Goal: Task Accomplishment & Management: Manage account settings

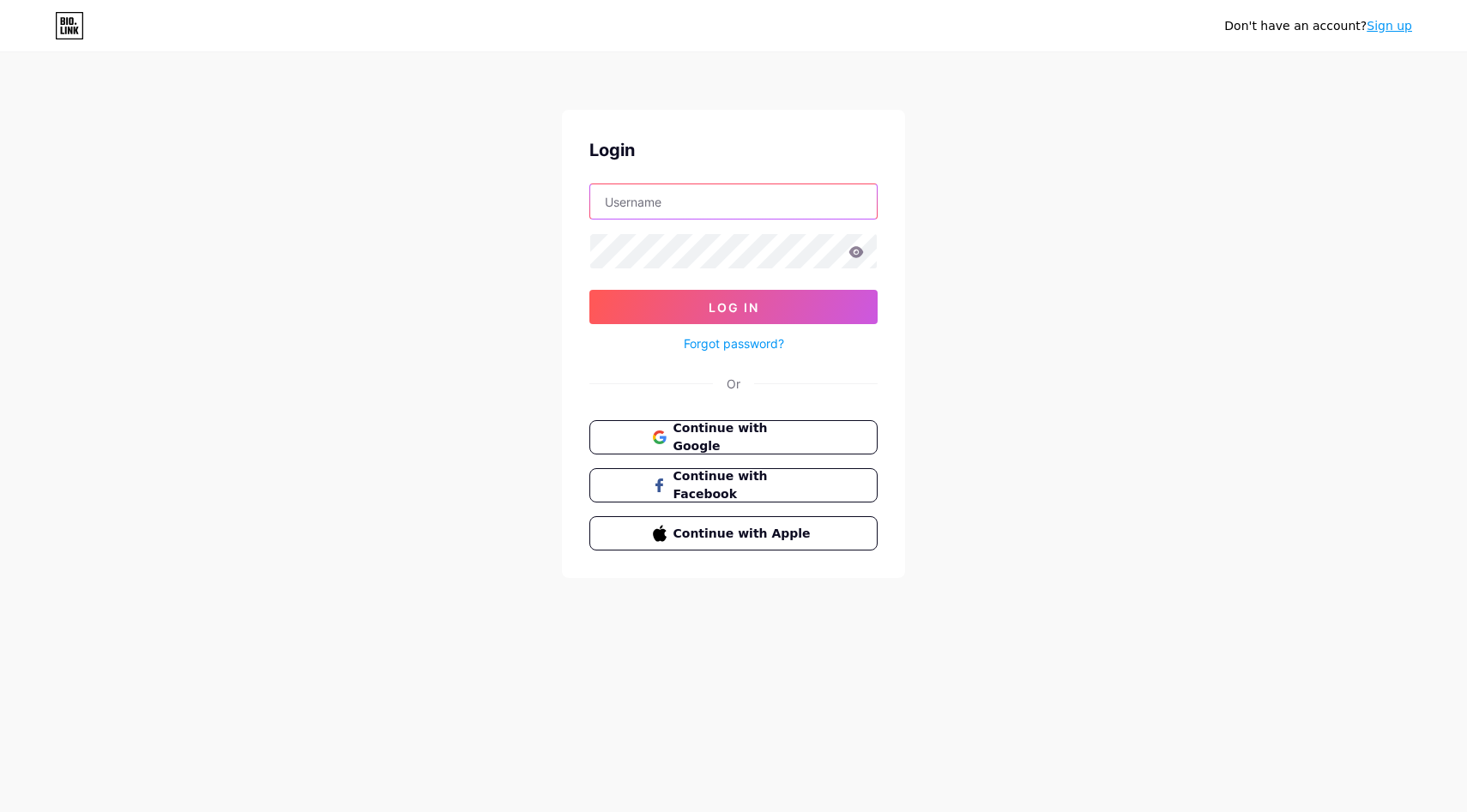
click at [652, 200] on input "text" at bounding box center [734, 201] width 287 height 34
type input "zenithstudio810@gmail.com"
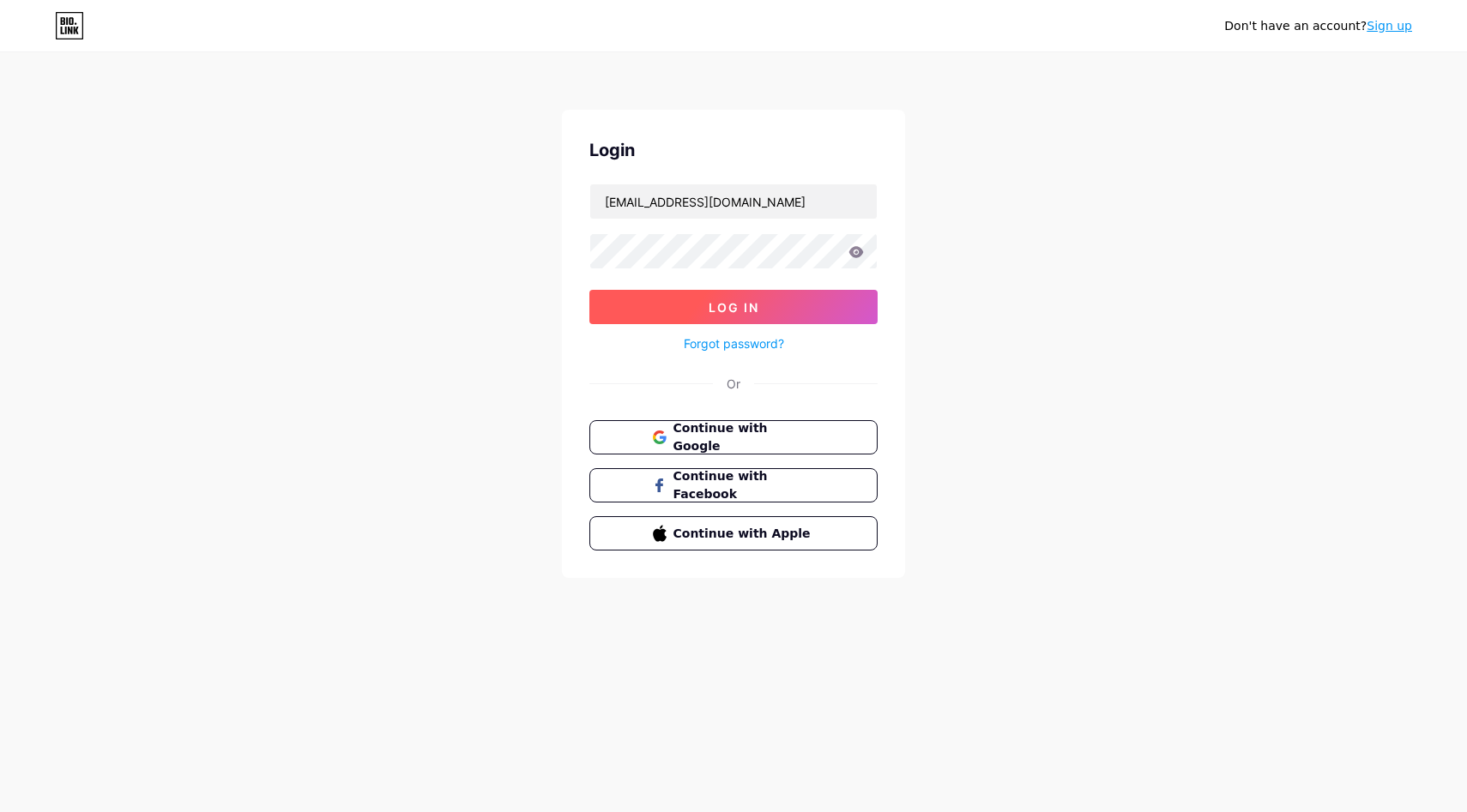
click at [781, 300] on button "Log In" at bounding box center [733, 306] width 288 height 34
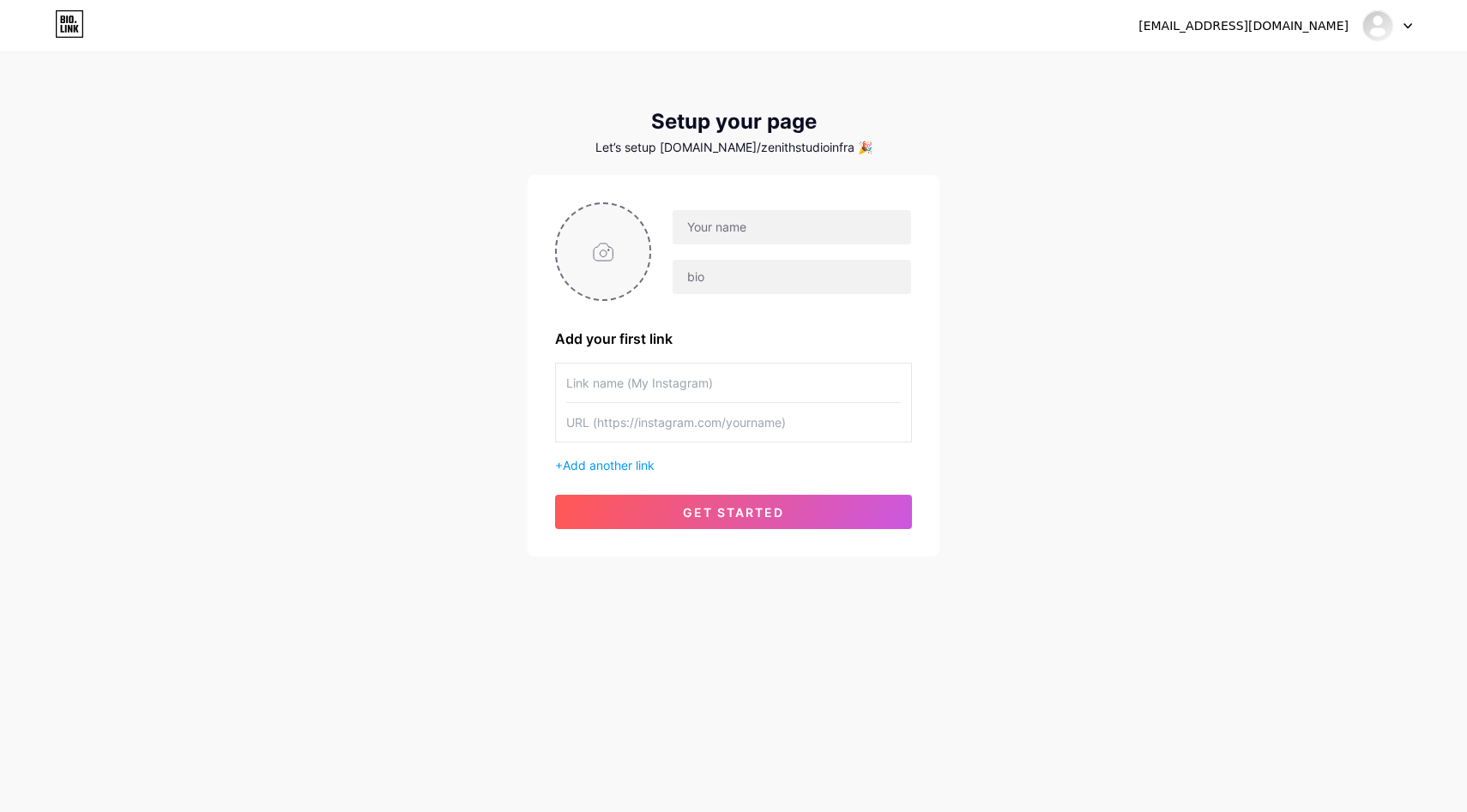
click at [603, 243] on input "file" at bounding box center [604, 252] width 93 height 95
type input "C:\fakepath\app icons-05.png"
click at [786, 227] on input "text" at bounding box center [792, 227] width 238 height 34
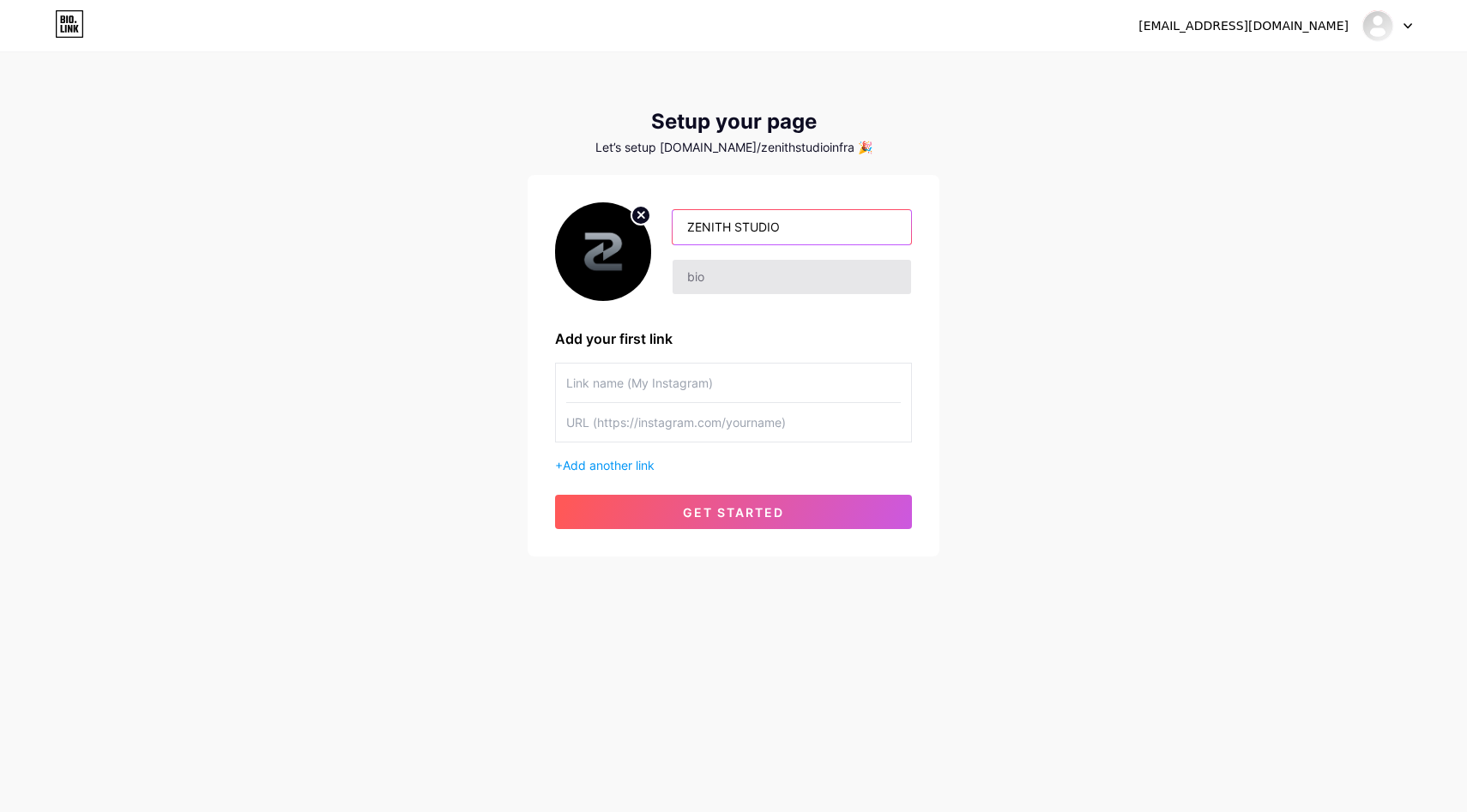
type input "ZENITH STUDIO"
click at [761, 268] on input "text" at bounding box center [792, 276] width 238 height 34
paste input "The Chain-Agnostic PQC Layer"
type input "The Chain-Agnostic PQC Layer"
click at [617, 375] on input "text" at bounding box center [733, 383] width 334 height 39
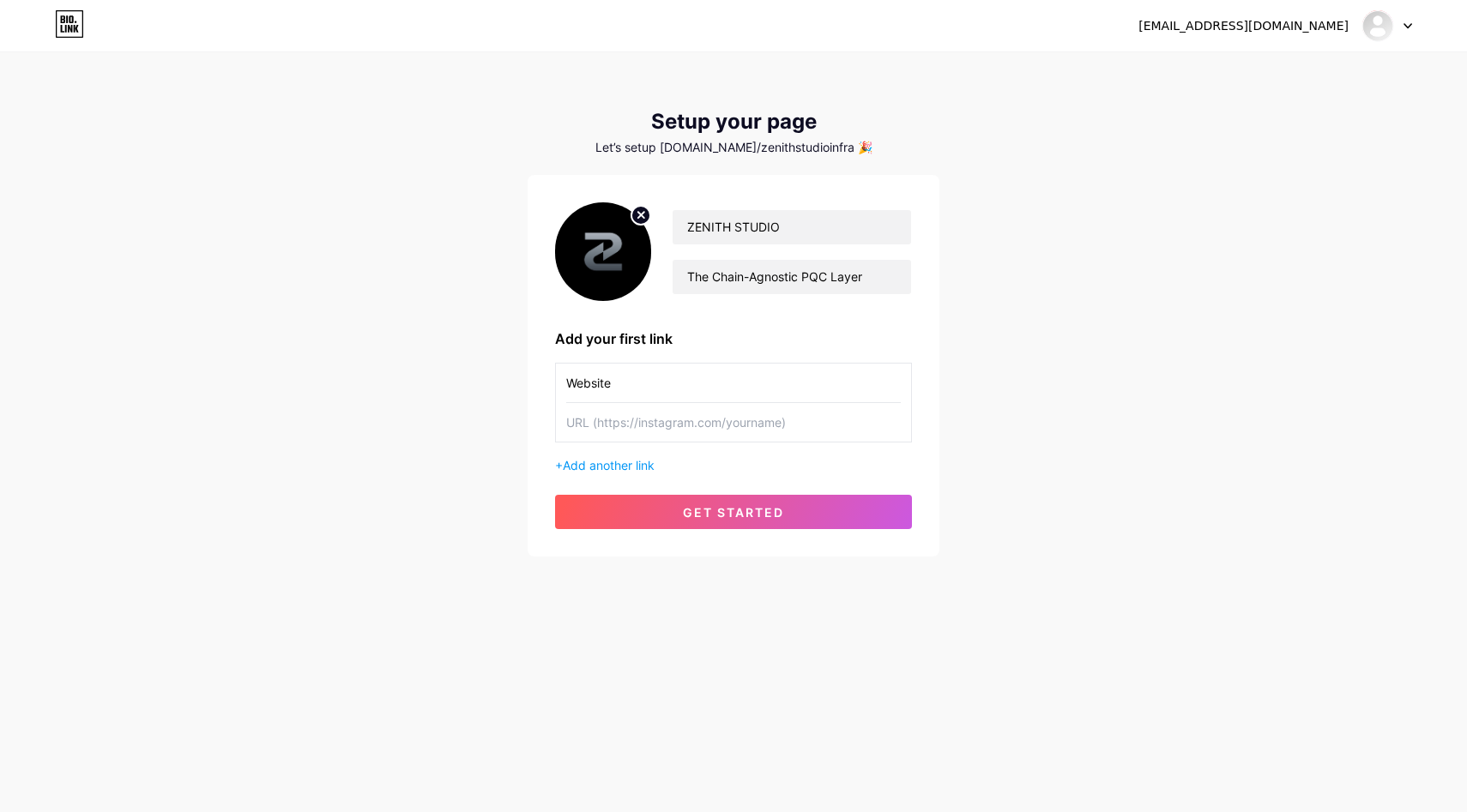
type input "Website"
click at [656, 422] on input "text" at bounding box center [733, 422] width 334 height 39
paste input "https://www.zenithstudio.live/"
type input "https://www.zenithstudio.live/"
click at [633, 467] on span "Add another link" at bounding box center [609, 465] width 92 height 15
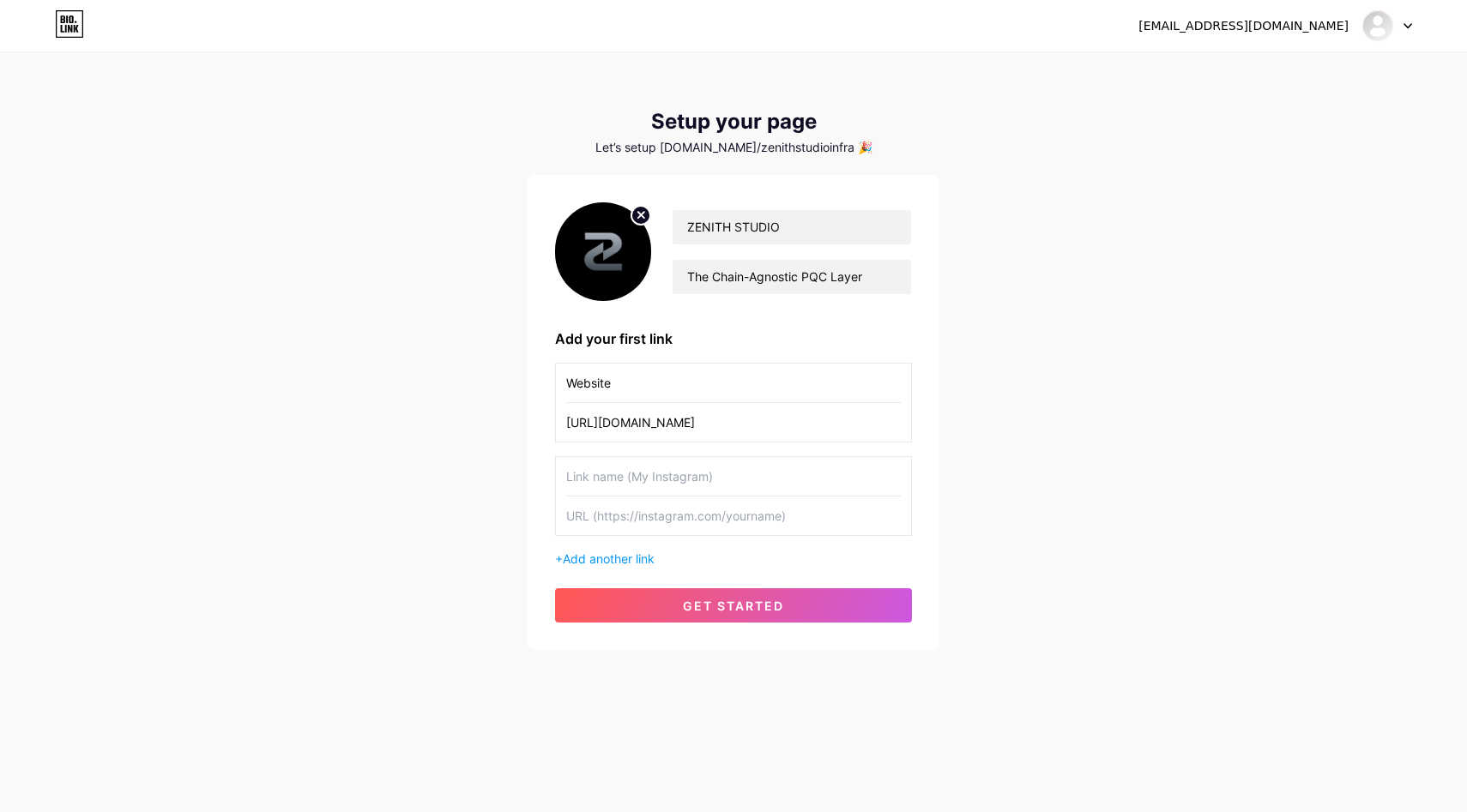
click at [616, 483] on input "text" at bounding box center [733, 477] width 334 height 39
type input "W"
type input "WhitePaper"
click at [607, 527] on input "text" at bounding box center [733, 516] width 334 height 39
paste input "https://drive.google.com/file/d/1u9gicPCsdyvBsiZW_tnvpor7VIcTiYfM/view?usp=shar…"
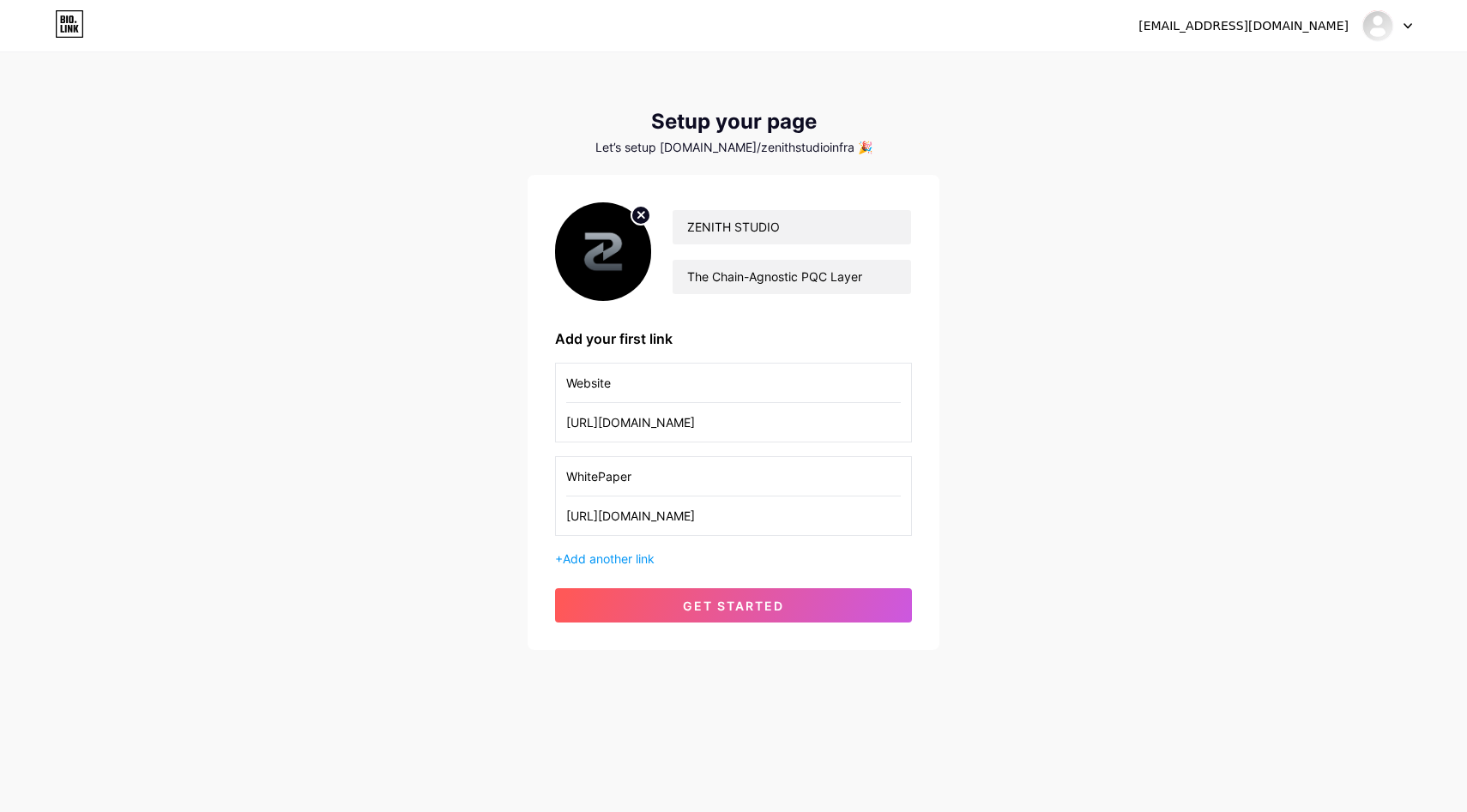
scroll to position [0, 165]
type input "https://drive.google.com/file/d/1u9gicPCsdyvBsiZW_tnvpor7VIcTiYfM/view?usp=shar…"
click at [640, 560] on span "Add another link" at bounding box center [609, 558] width 92 height 15
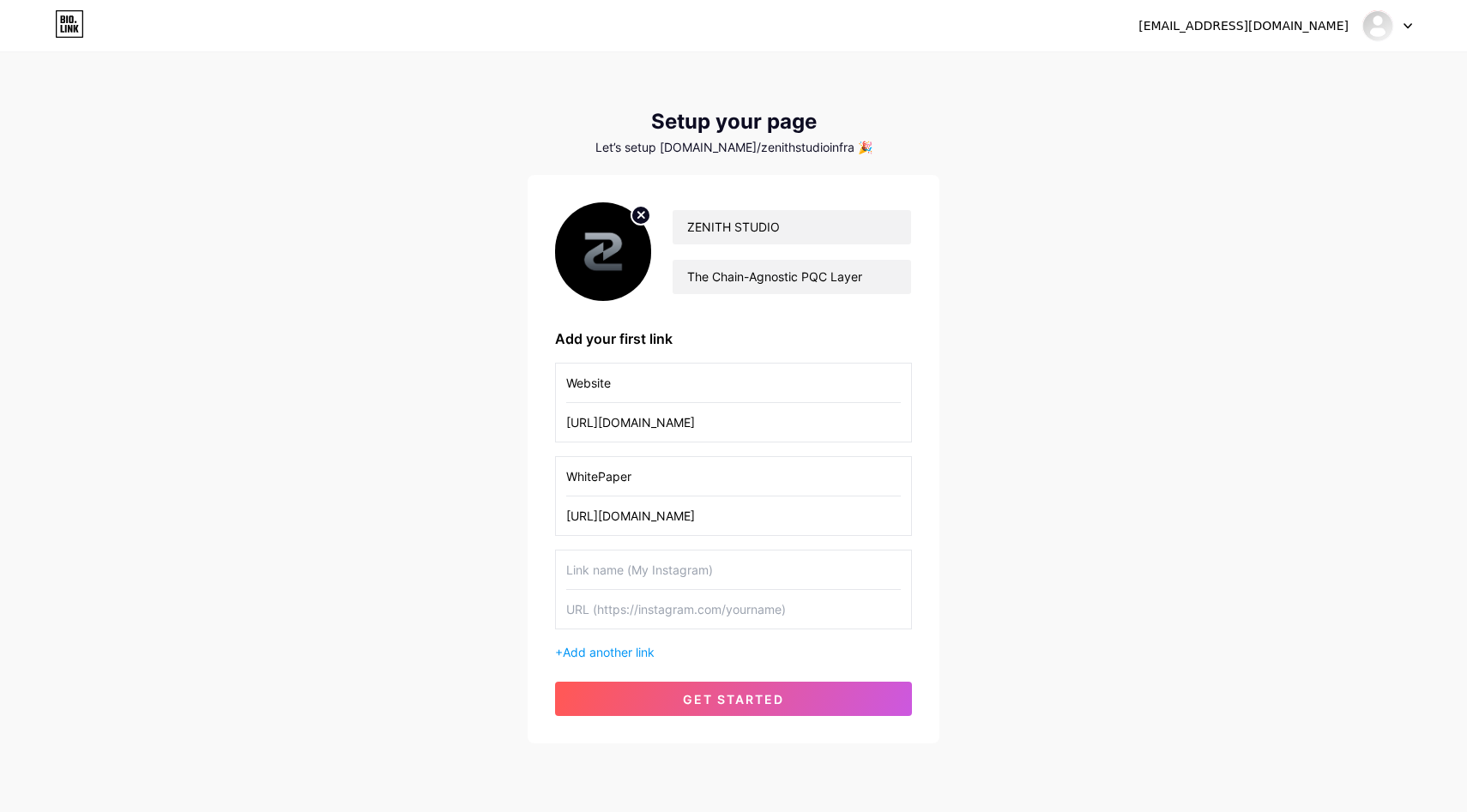
click at [615, 568] on input "text" at bounding box center [733, 570] width 334 height 39
type input "Twitter"
click at [617, 605] on input "text" at bounding box center [733, 609] width 334 height 39
paste input "https://x.com/zenith__studio"
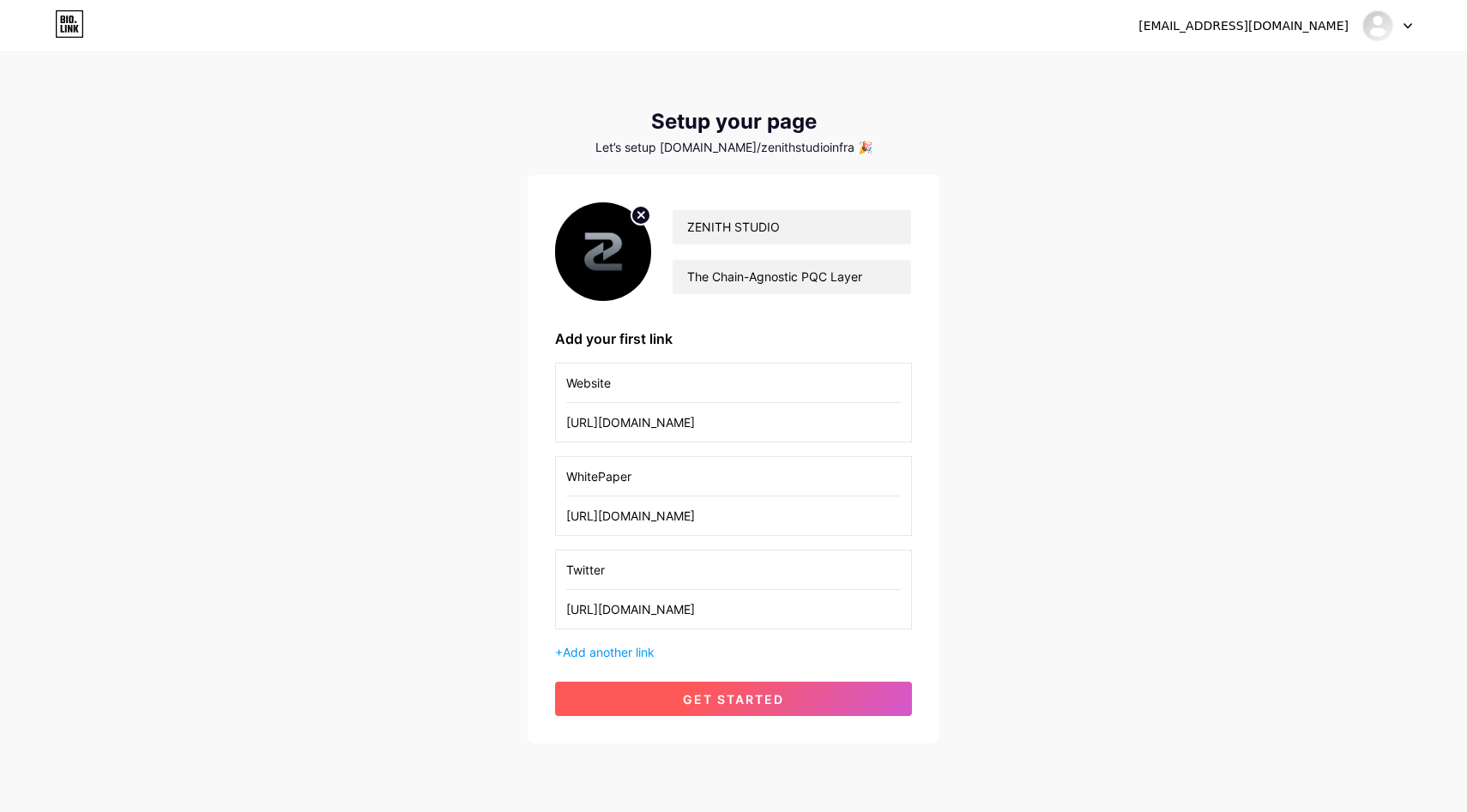
type input "https://x.com/zenith__studio"
click at [698, 702] on span "get started" at bounding box center [734, 699] width 101 height 15
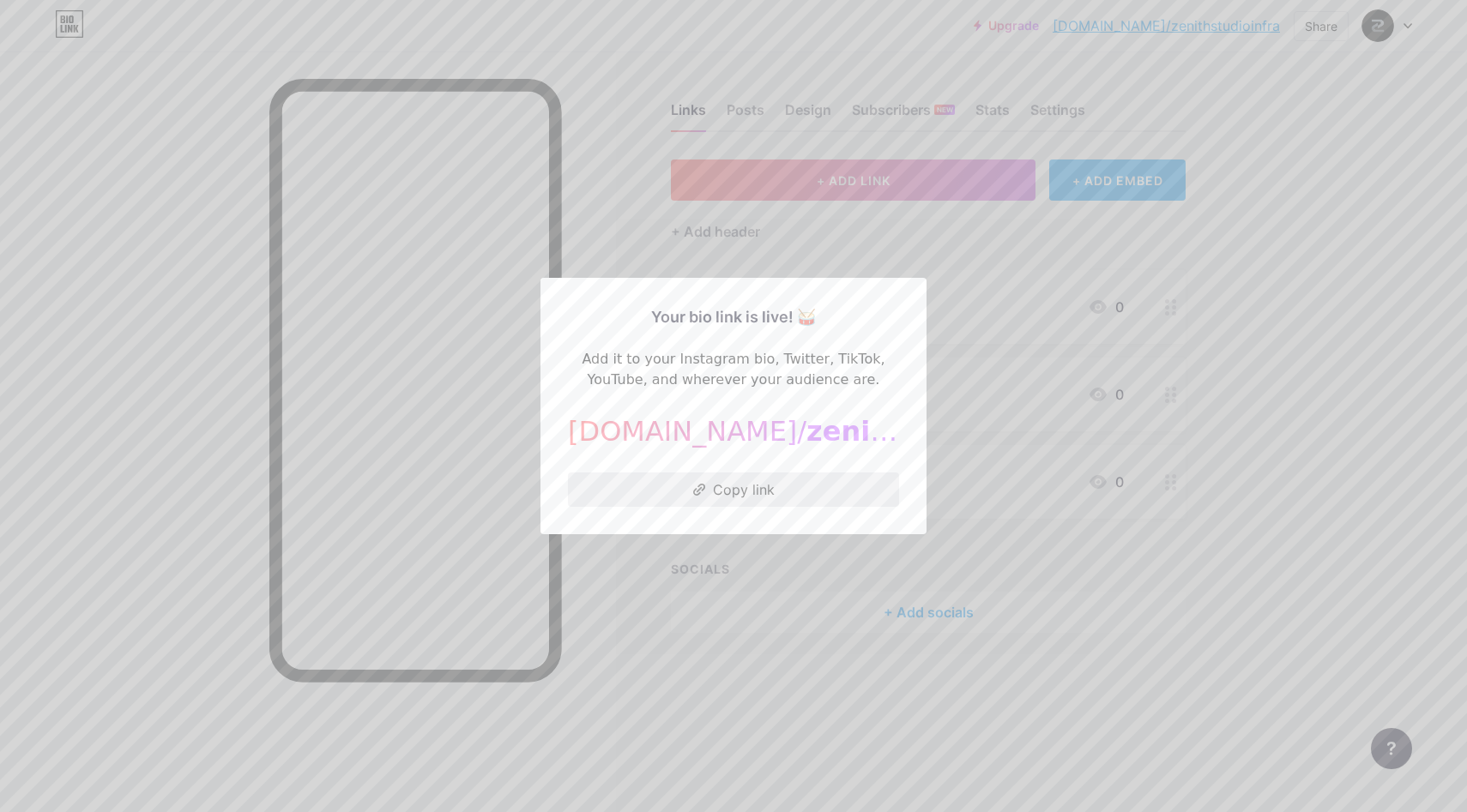
click at [746, 483] on button "Copy link" at bounding box center [734, 489] width 331 height 34
click at [1291, 250] on div at bounding box center [734, 406] width 1467 height 812
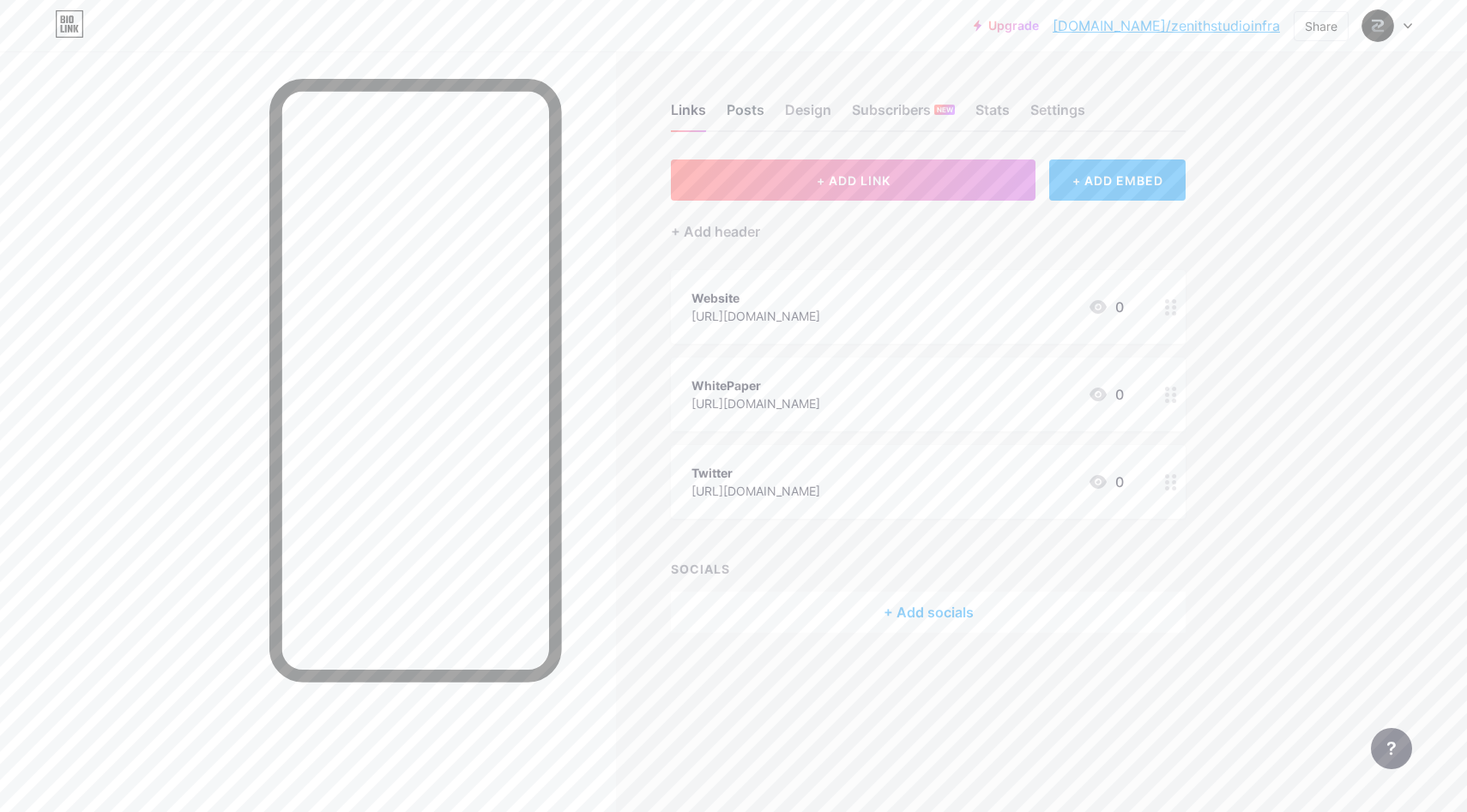
click at [751, 109] on div "Posts" at bounding box center [745, 115] width 38 height 31
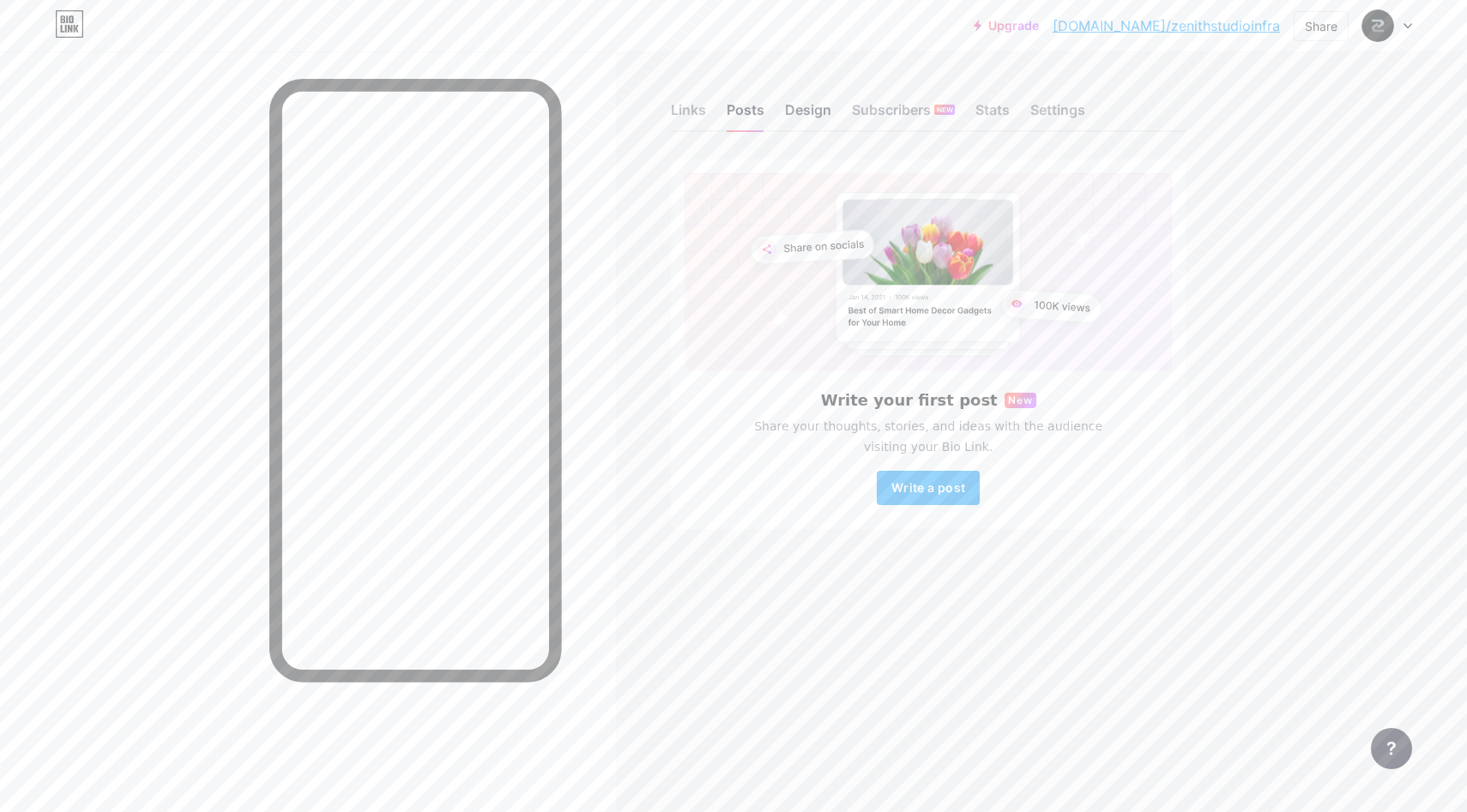
click at [812, 116] on div "Design" at bounding box center [808, 115] width 47 height 31
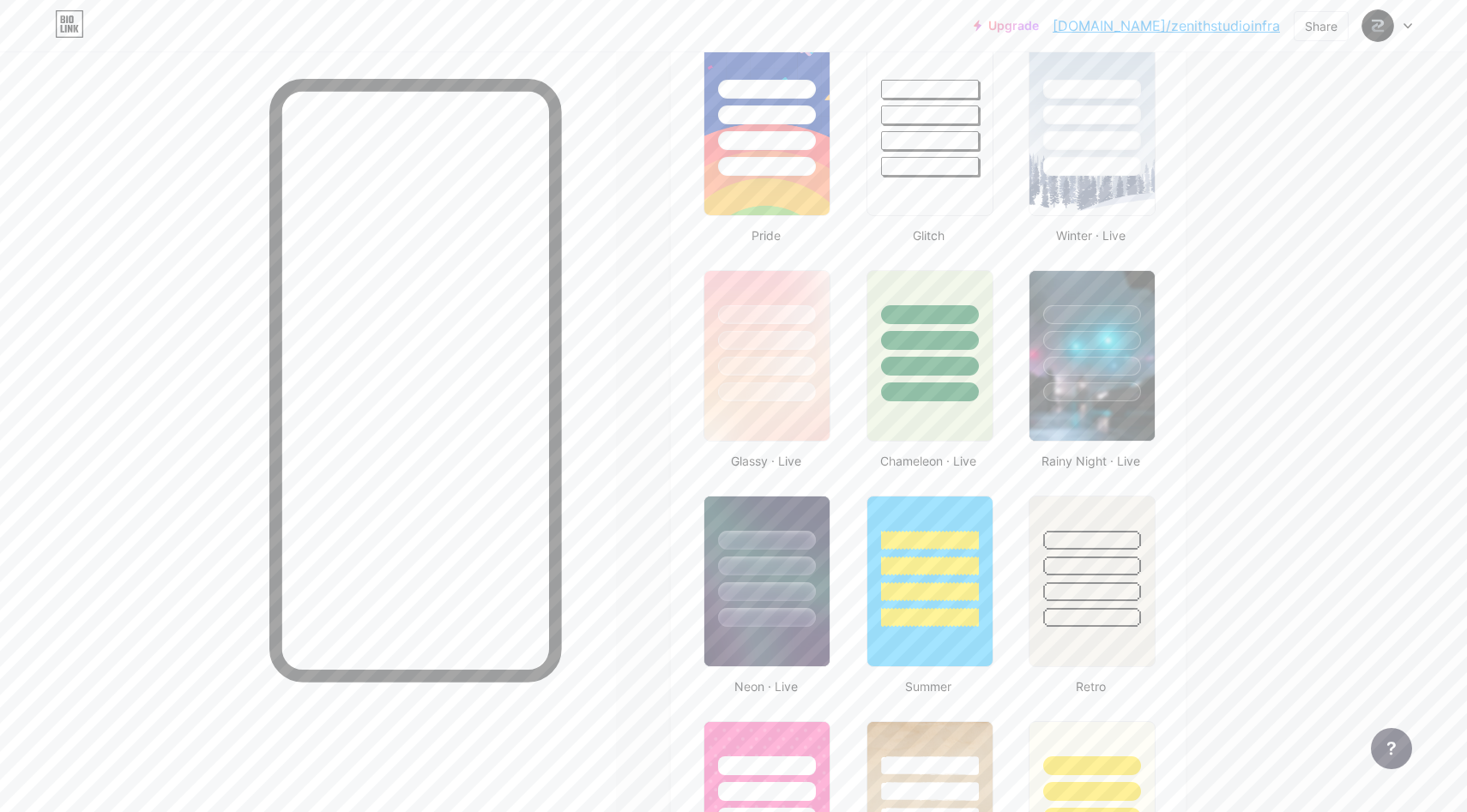
scroll to position [718, 0]
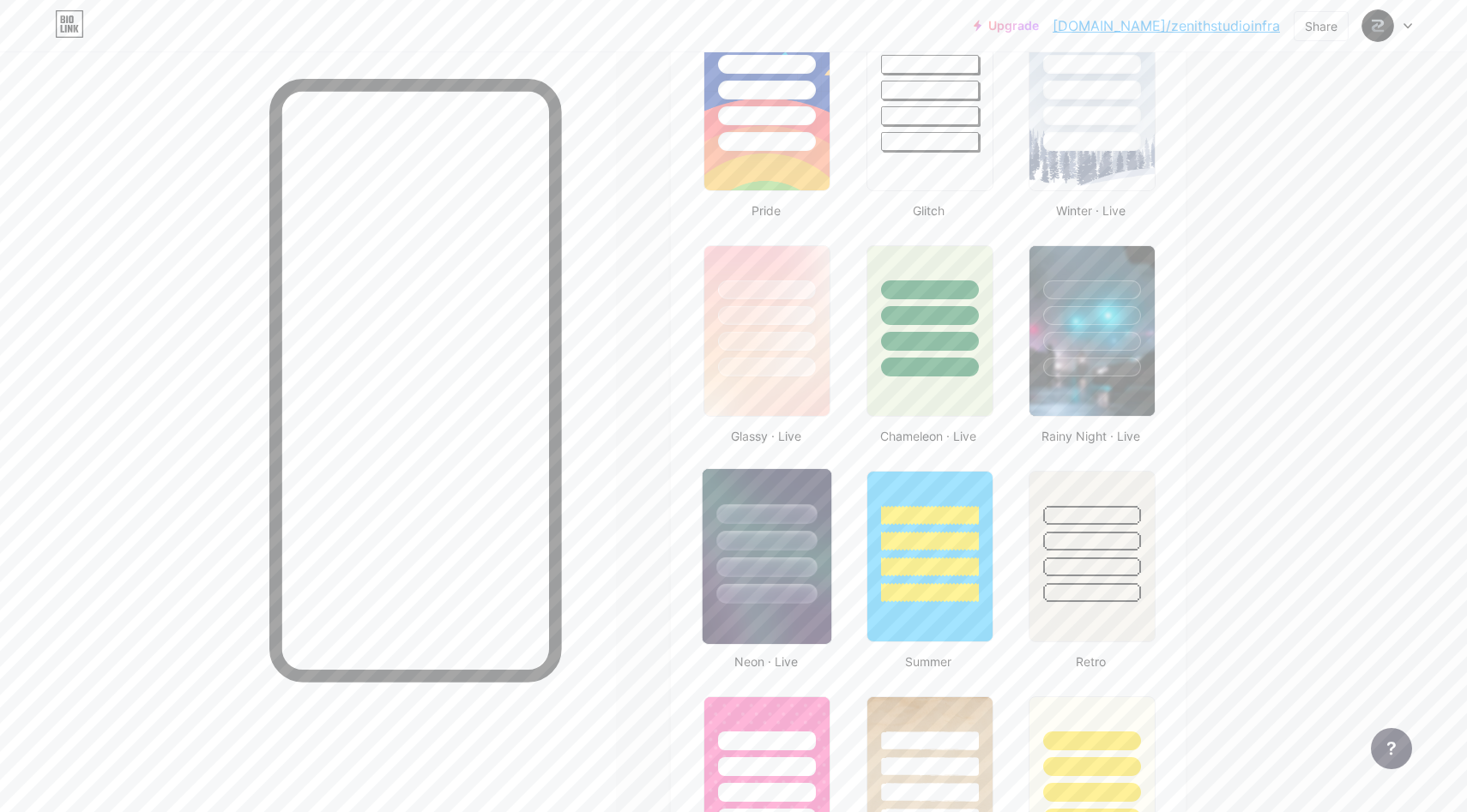
click at [720, 622] on img at bounding box center [766, 556] width 129 height 175
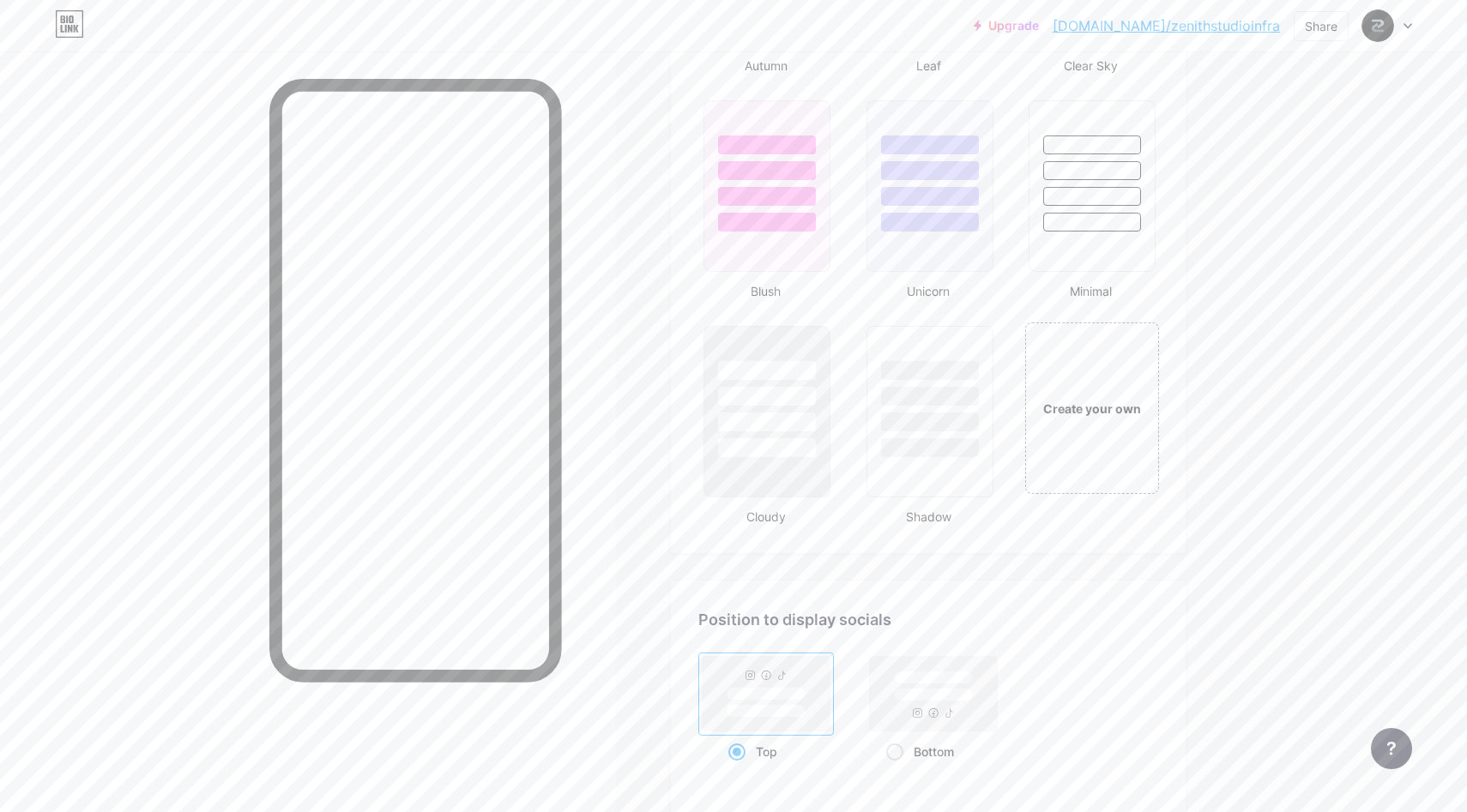
scroll to position [1782, 0]
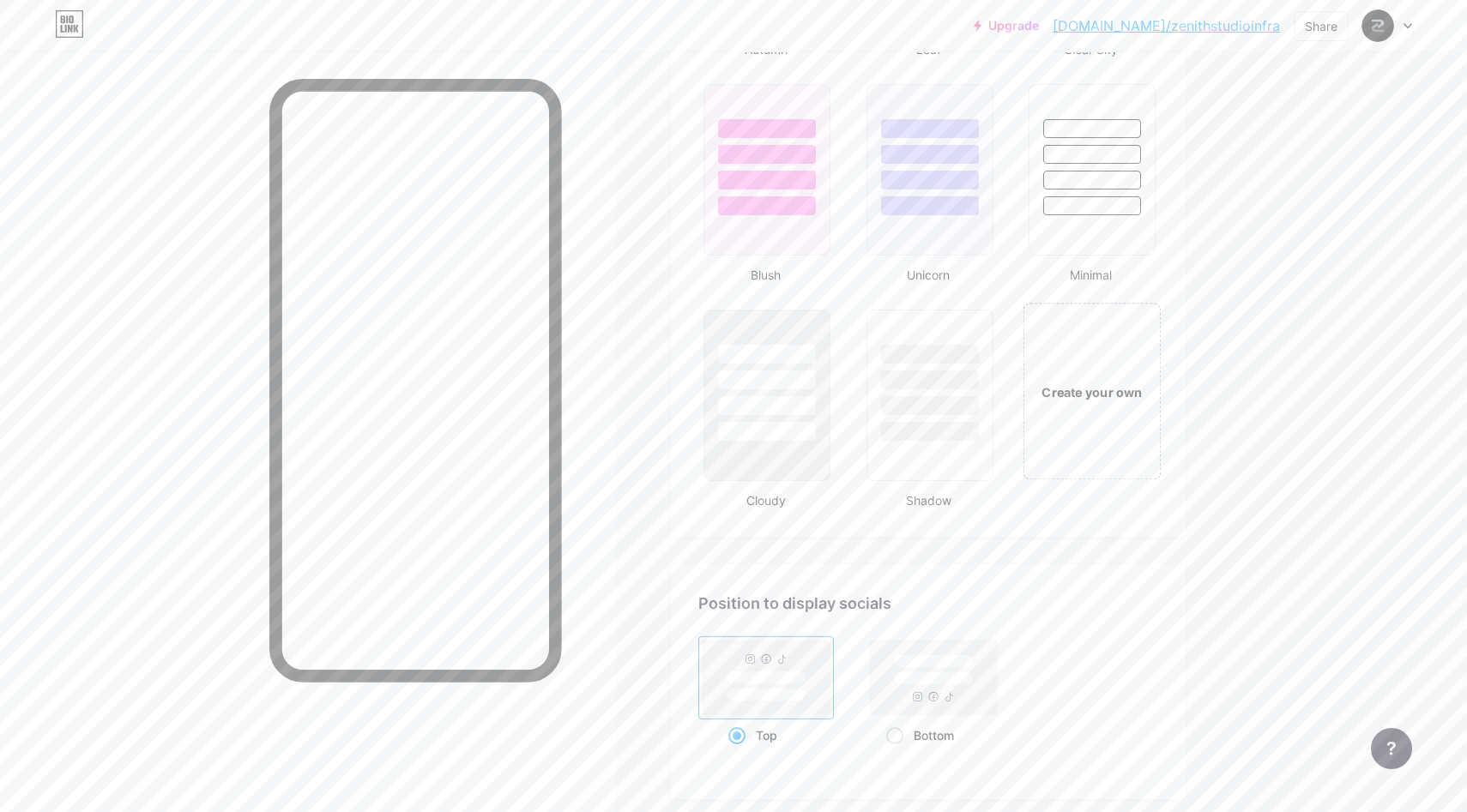
click at [1086, 406] on div "Create your own" at bounding box center [1092, 391] width 139 height 176
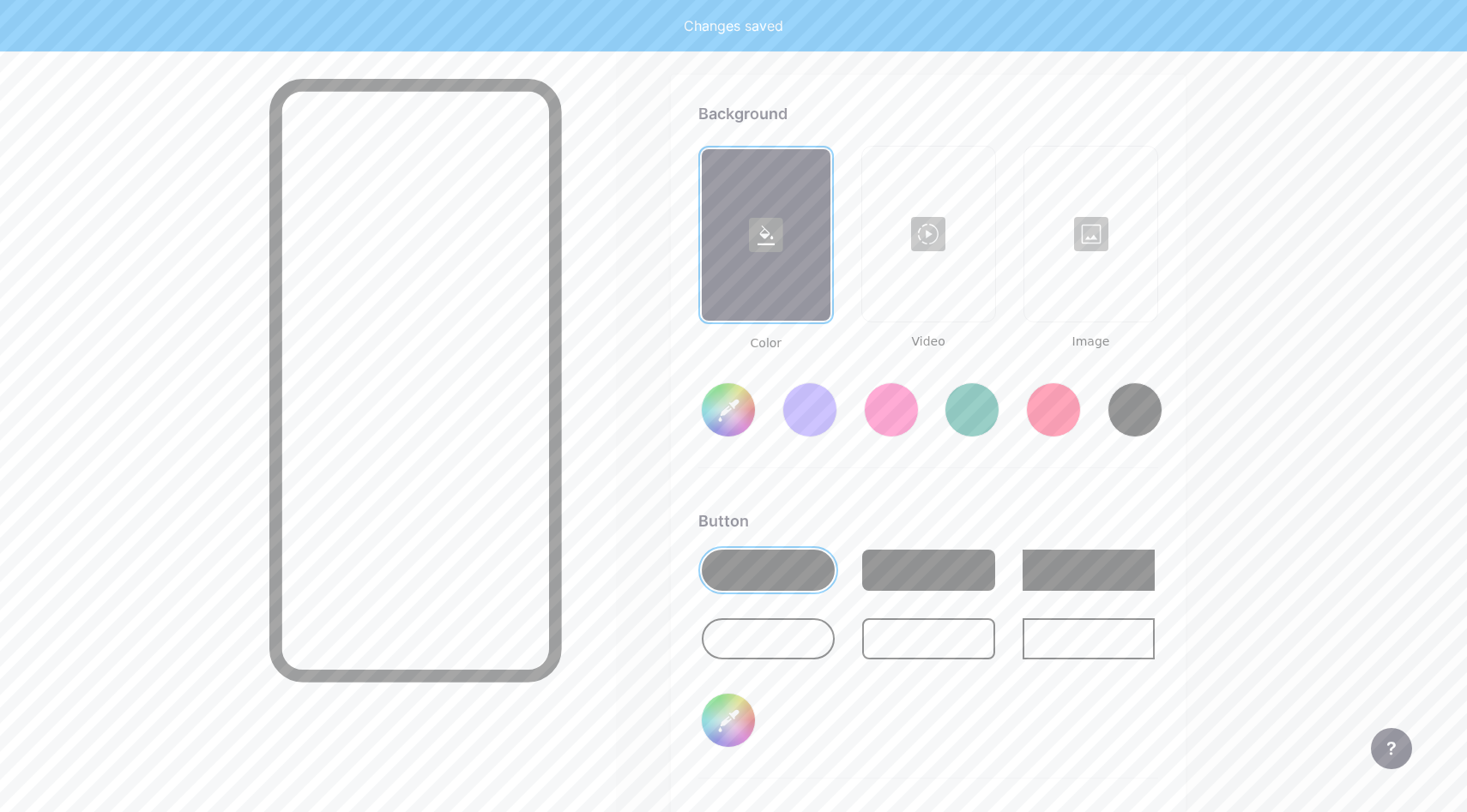
type input "#ffffff"
type input "#000000"
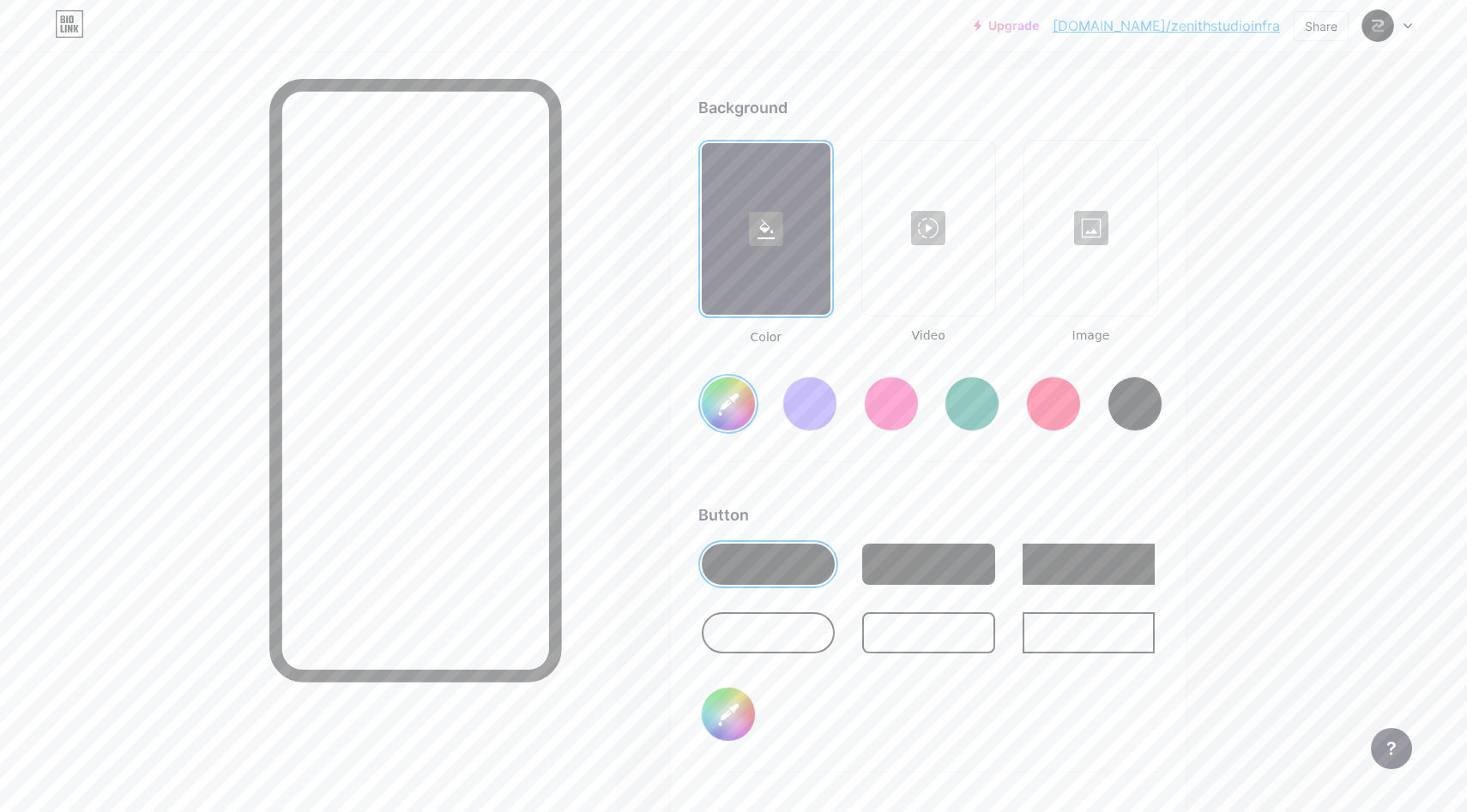
click at [1116, 230] on div at bounding box center [1091, 228] width 130 height 172
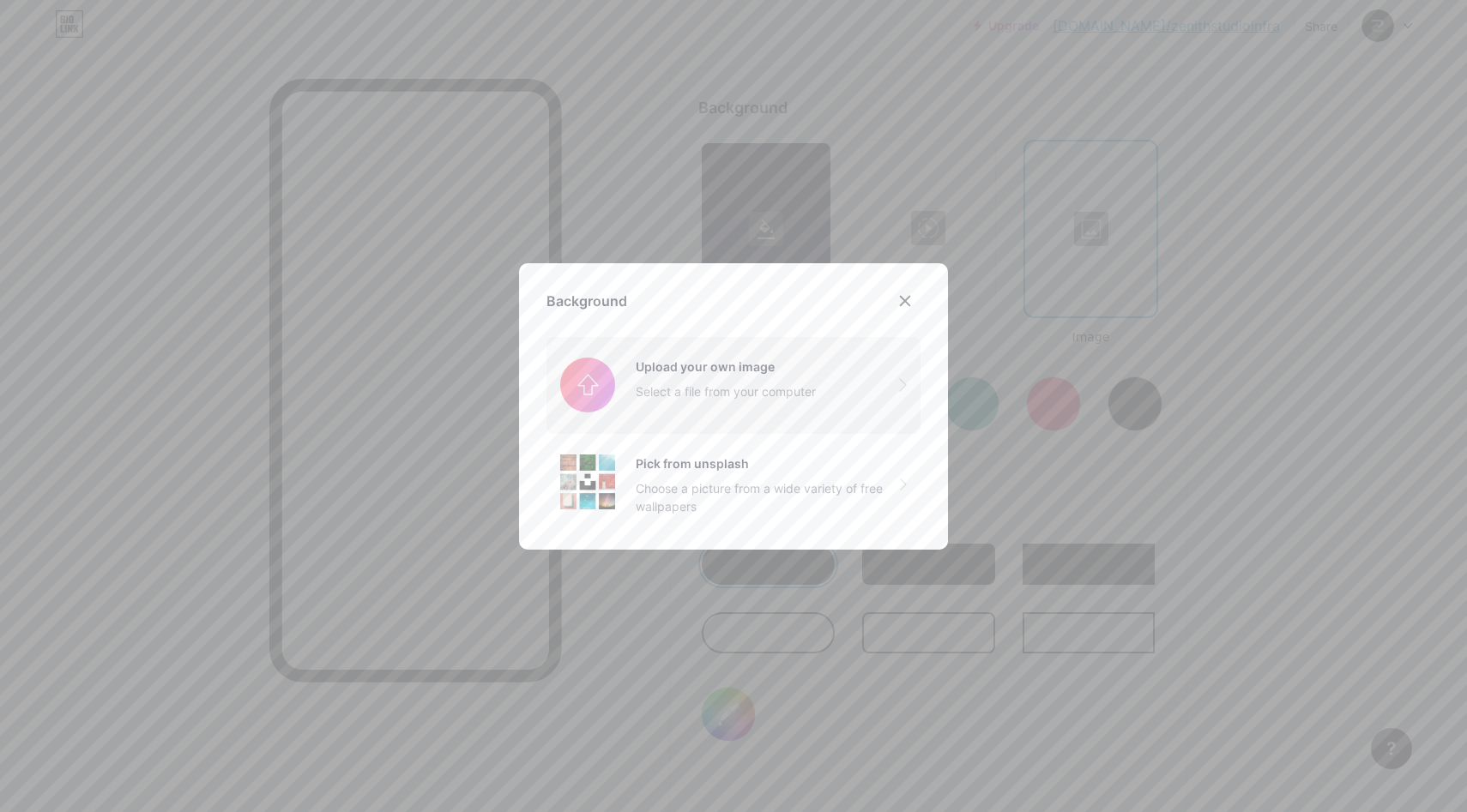
click at [706, 375] on input "file" at bounding box center [734, 385] width 374 height 96
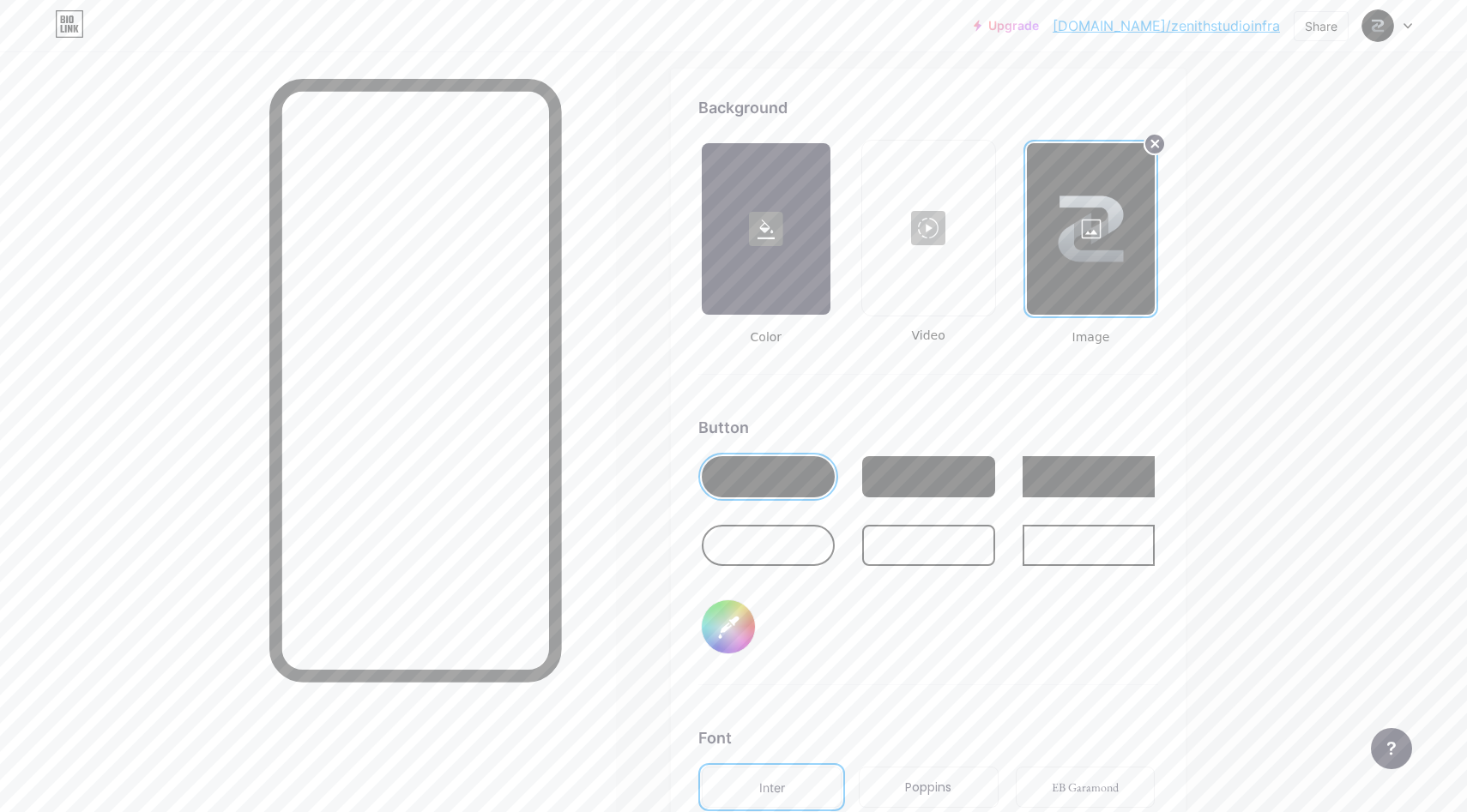
click at [1156, 140] on circle at bounding box center [1154, 143] width 20 height 20
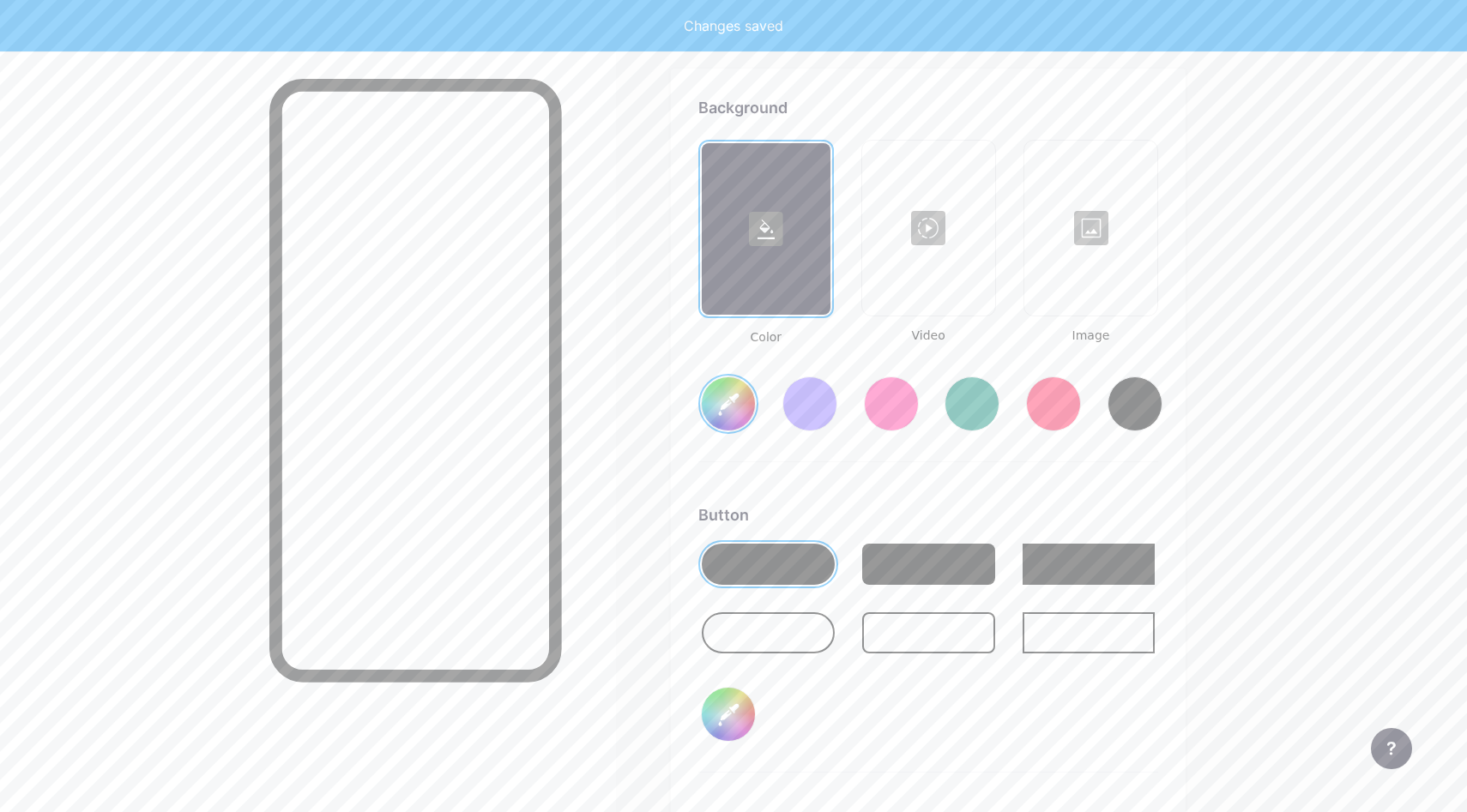
type input "#ffffff"
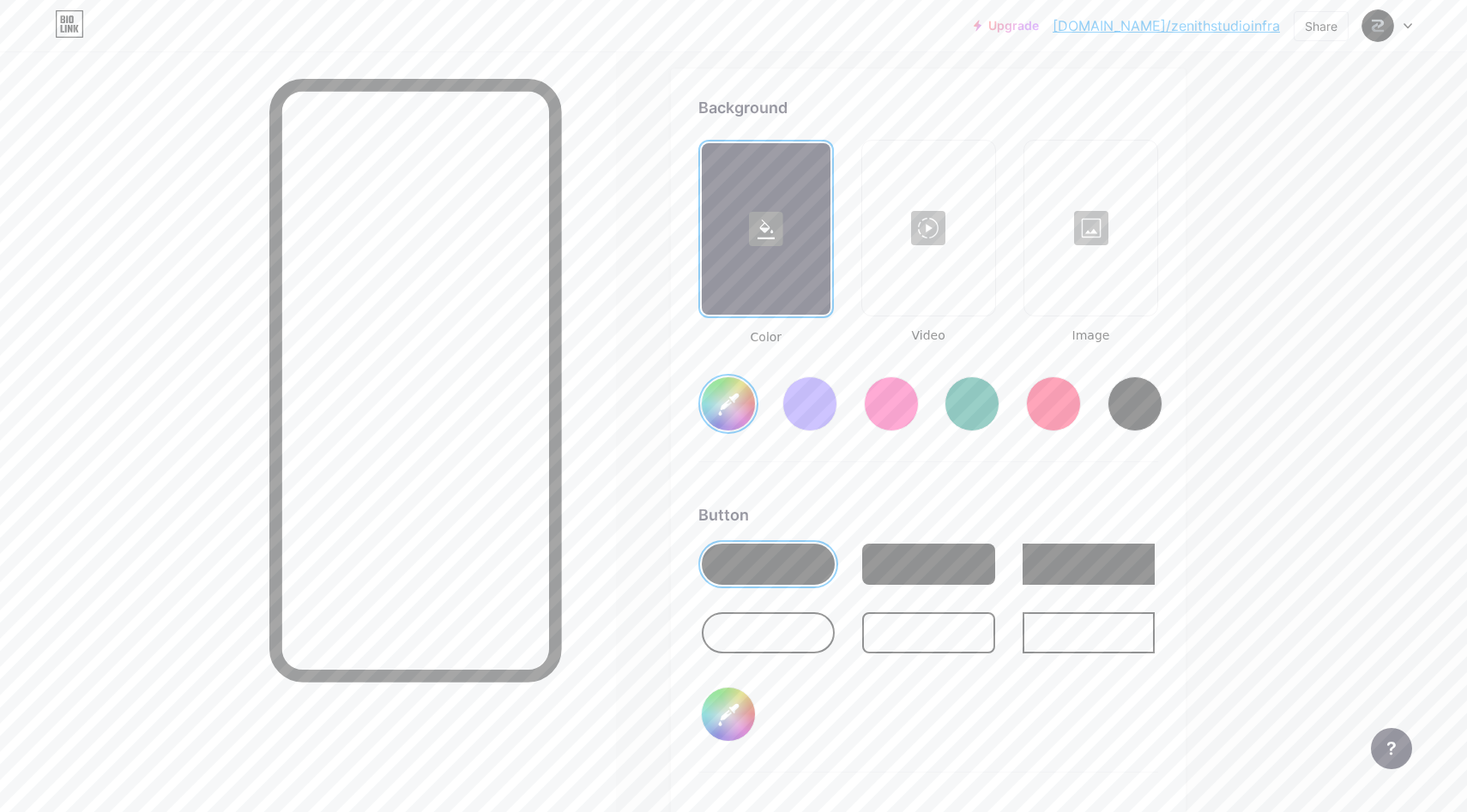
click at [1096, 237] on div at bounding box center [1091, 228] width 130 height 172
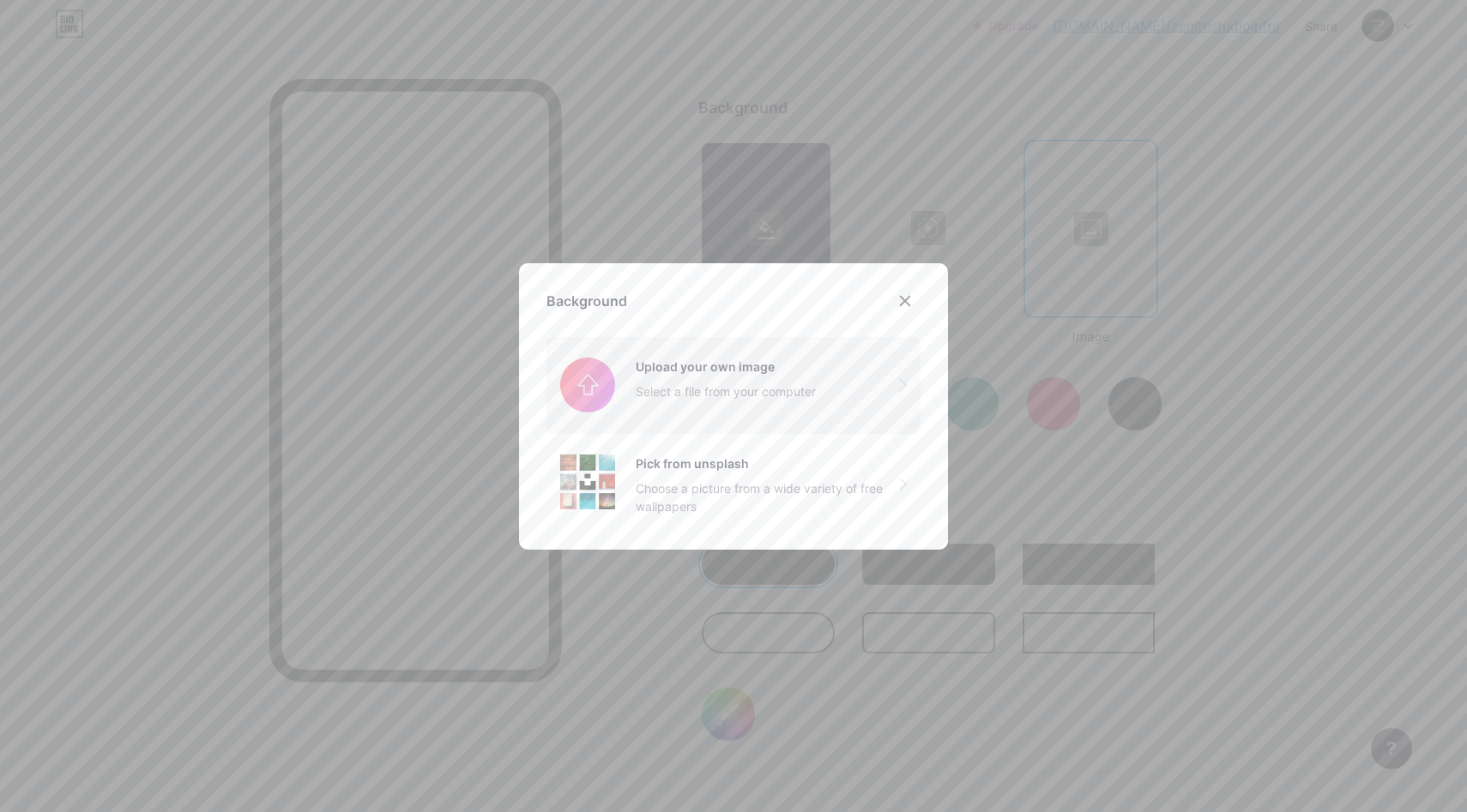
click at [741, 378] on input "file" at bounding box center [734, 385] width 374 height 96
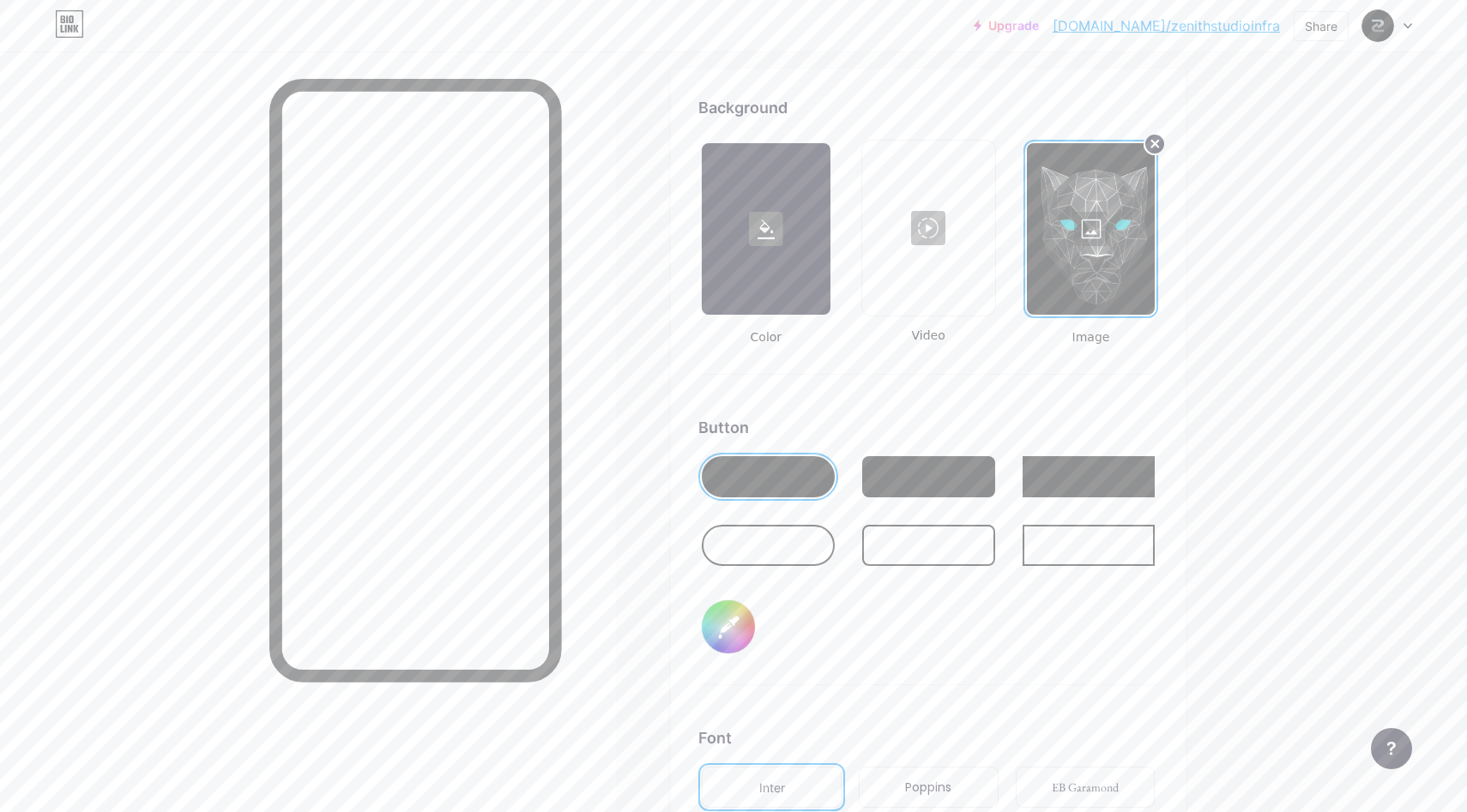
click at [1152, 145] on icon at bounding box center [1155, 143] width 7 height 7
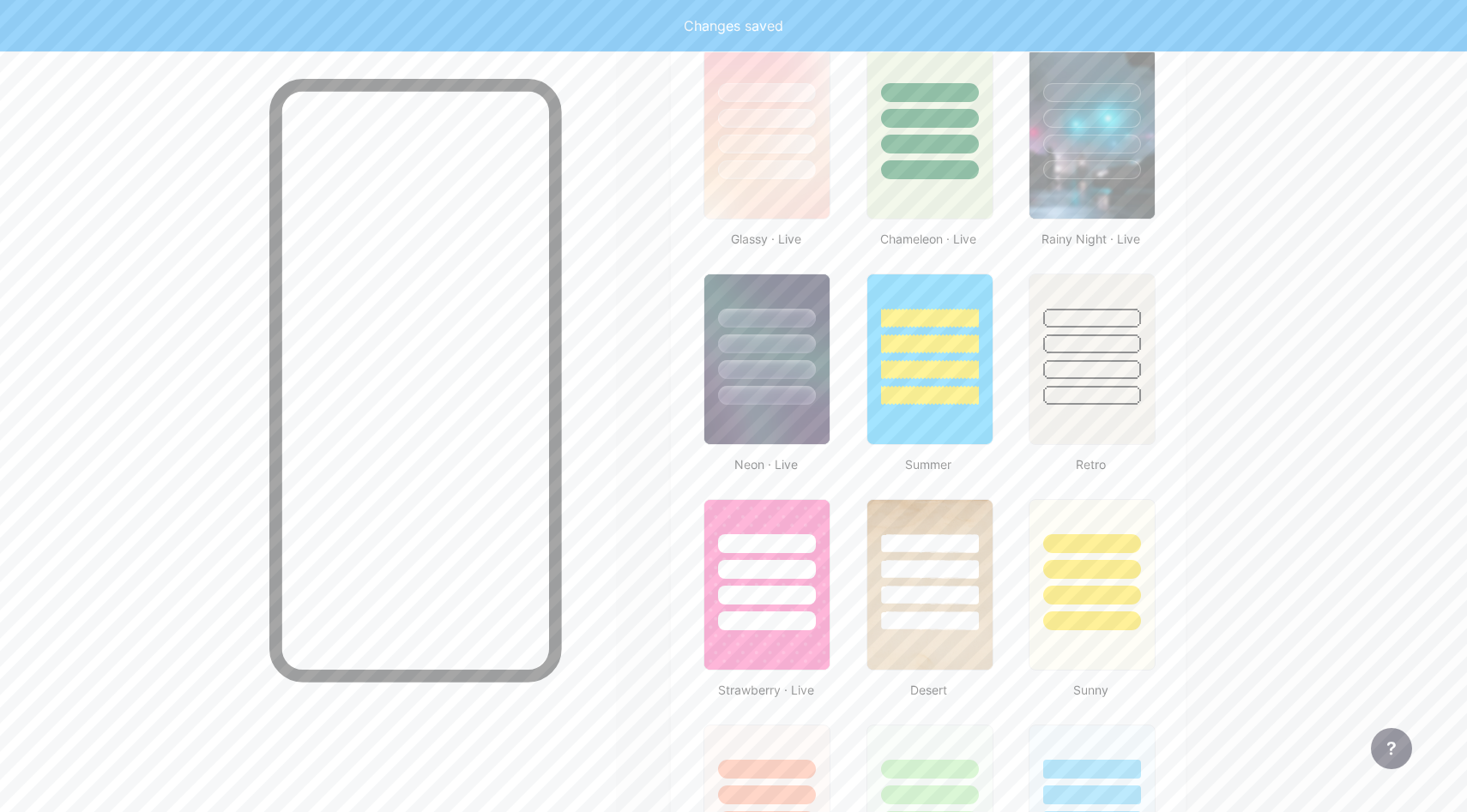
scroll to position [906, 0]
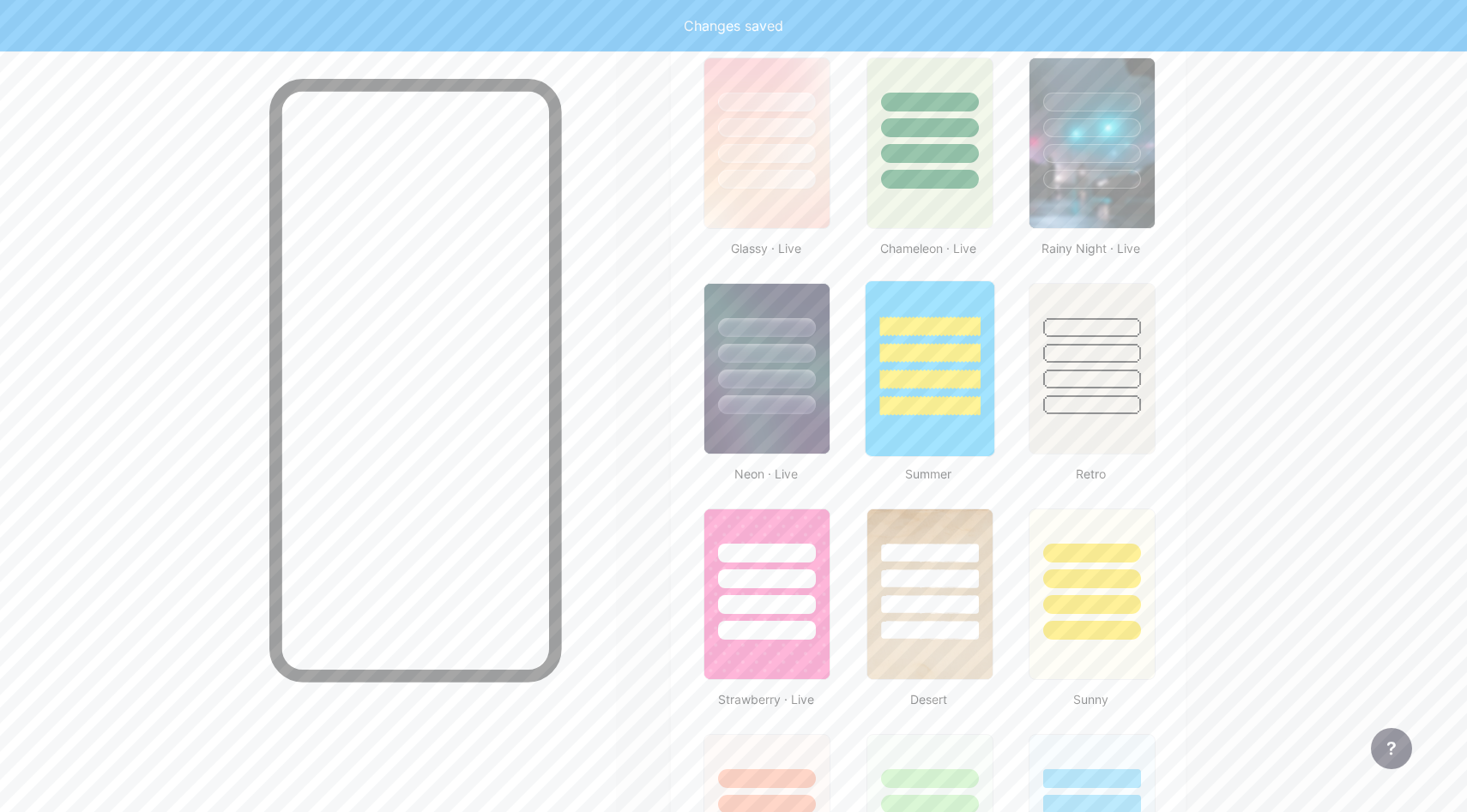
type input "#ffffff"
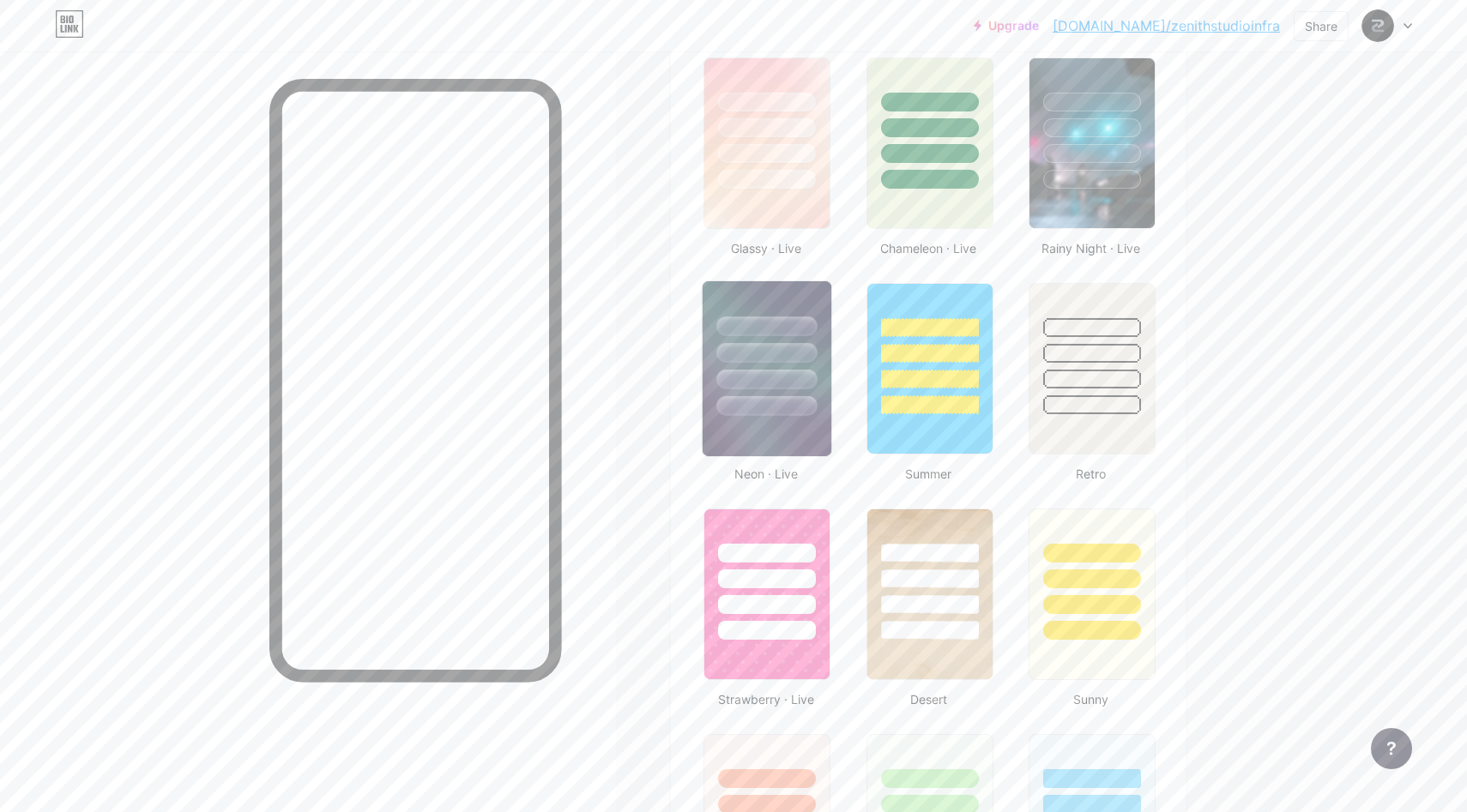
click at [796, 408] on div at bounding box center [766, 406] width 101 height 19
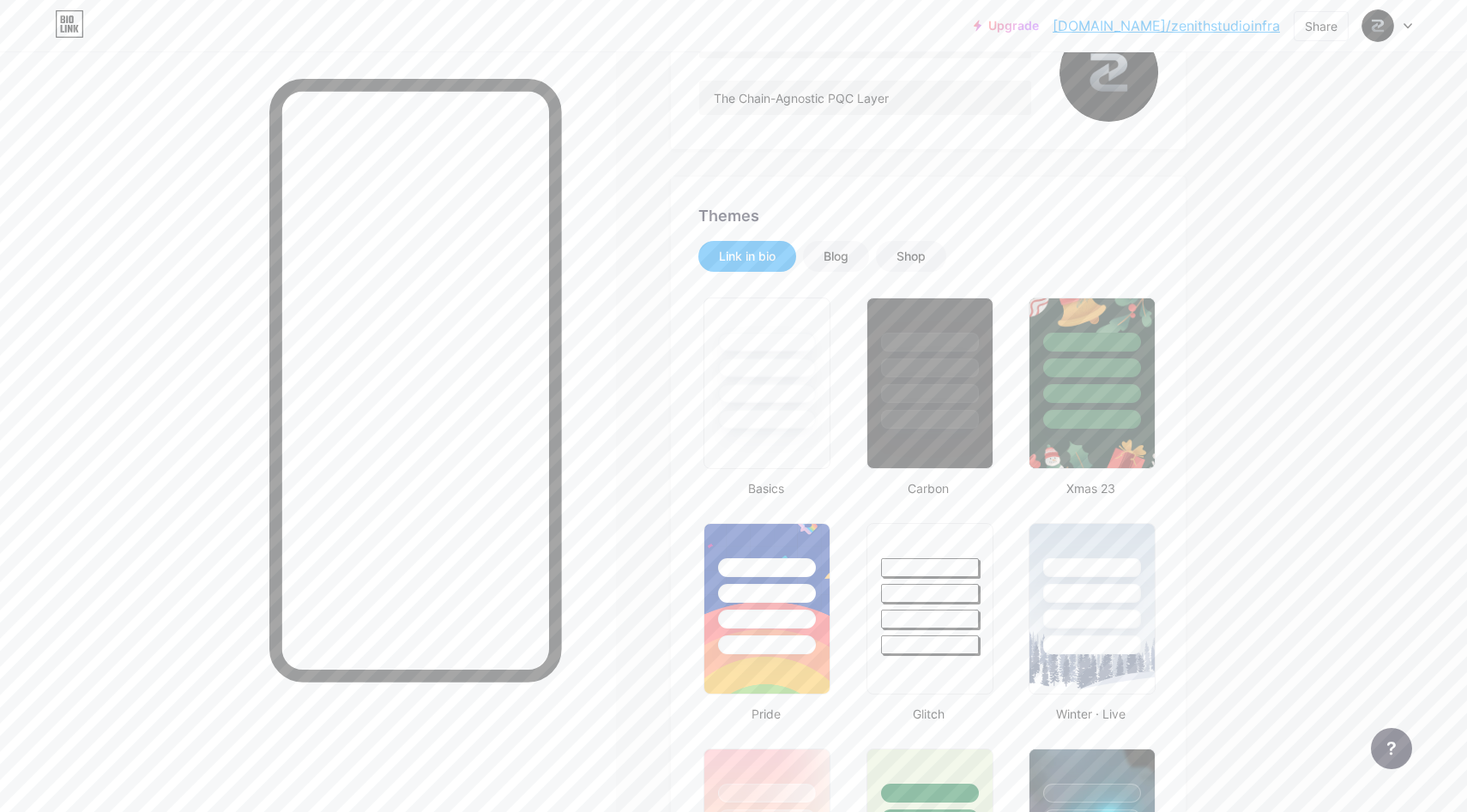
scroll to position [0, 0]
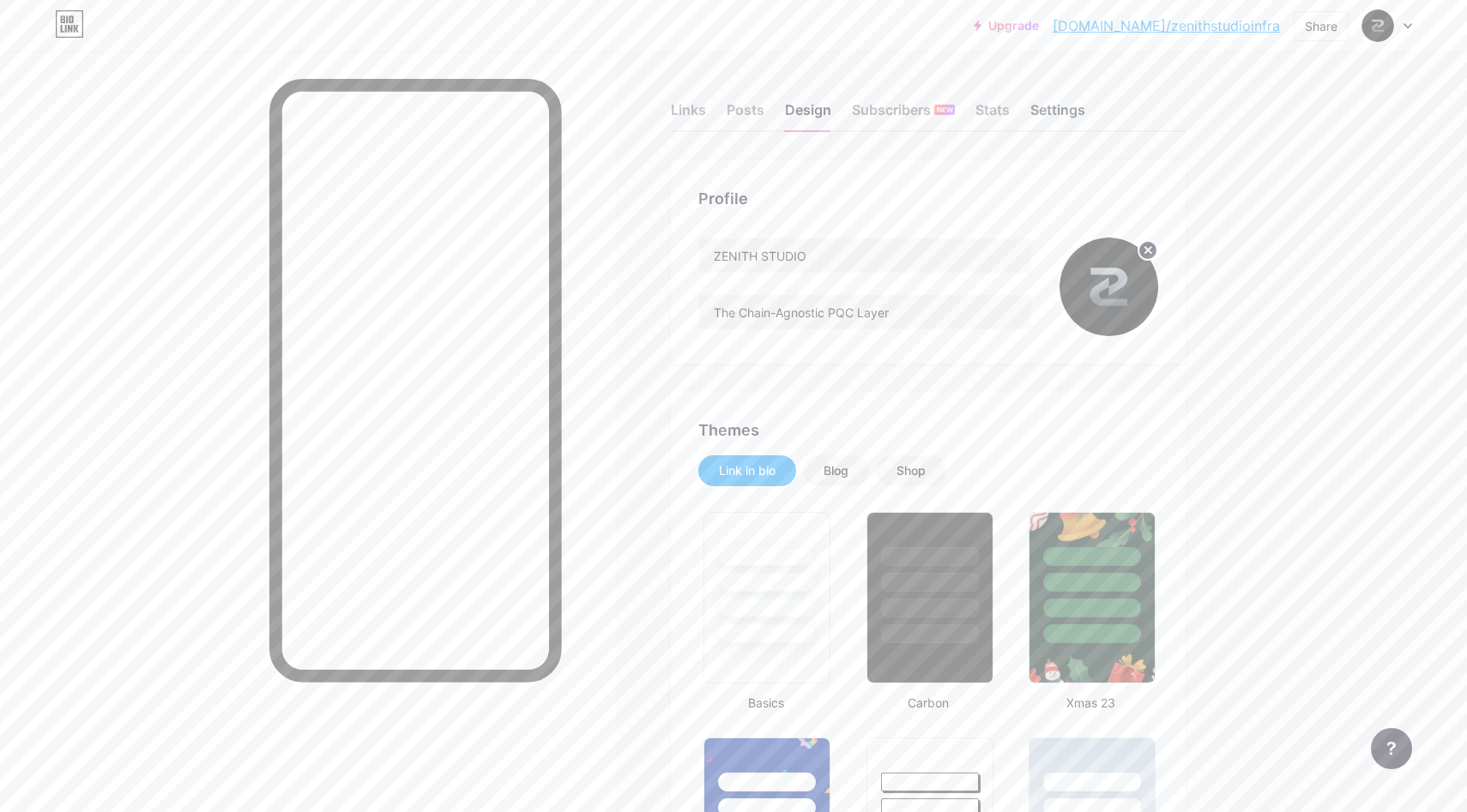
click at [1073, 109] on div "Settings" at bounding box center [1057, 115] width 55 height 31
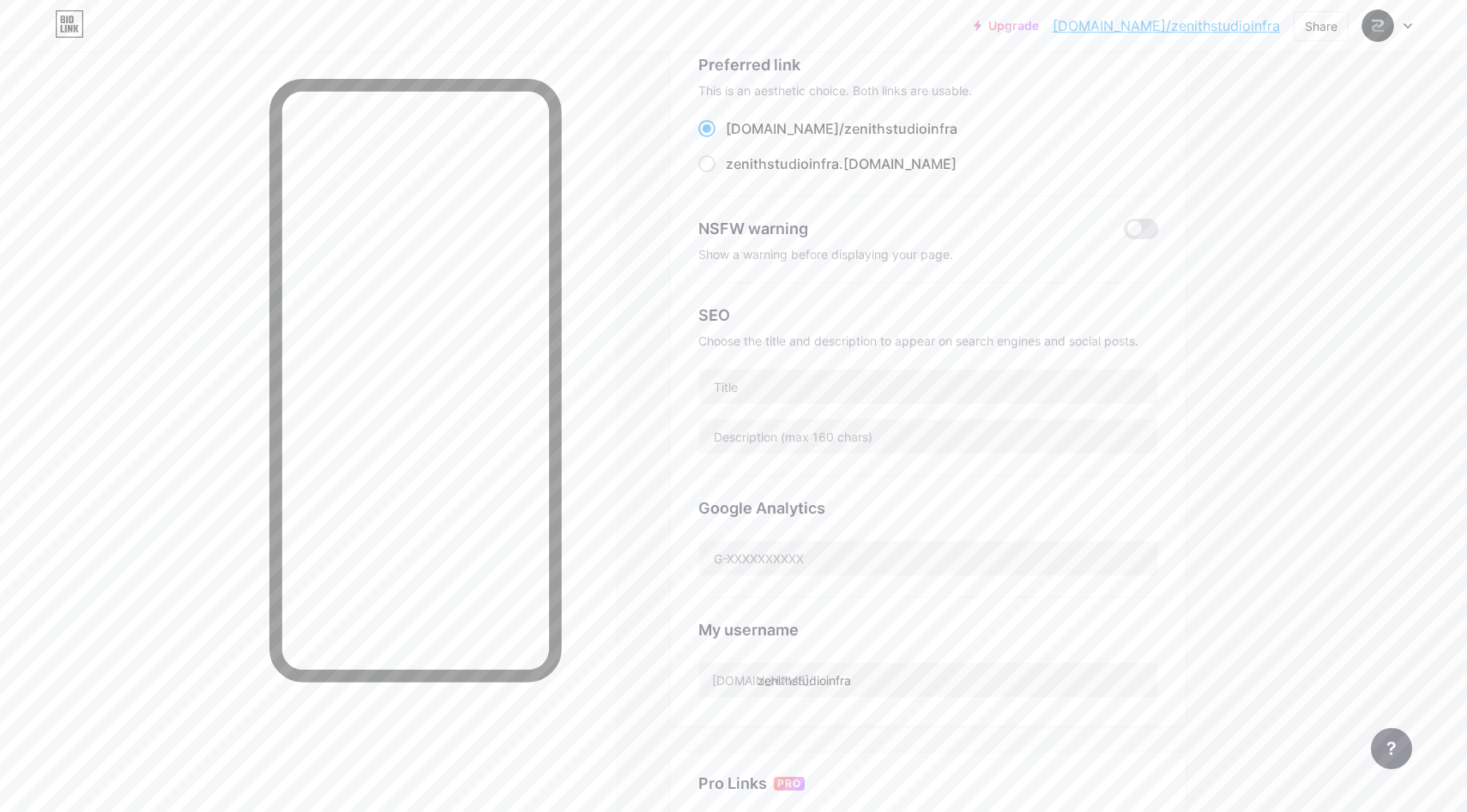
scroll to position [145, 0]
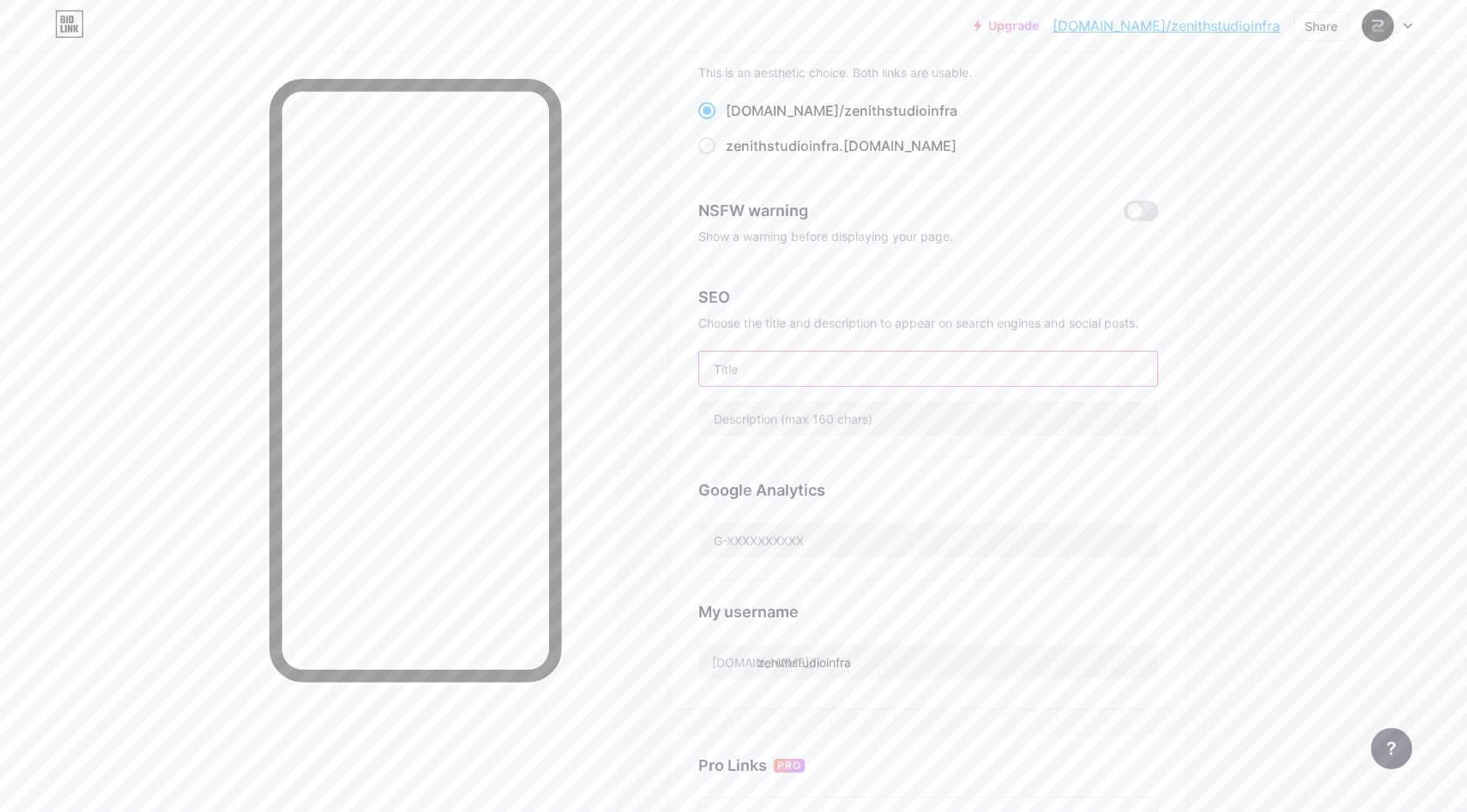
click at [757, 373] on input "text" at bounding box center [928, 368] width 458 height 34
paste input "https://bio.link/zenithstudioinfra"
type input "https://bio.link/zenithstudioinfra"
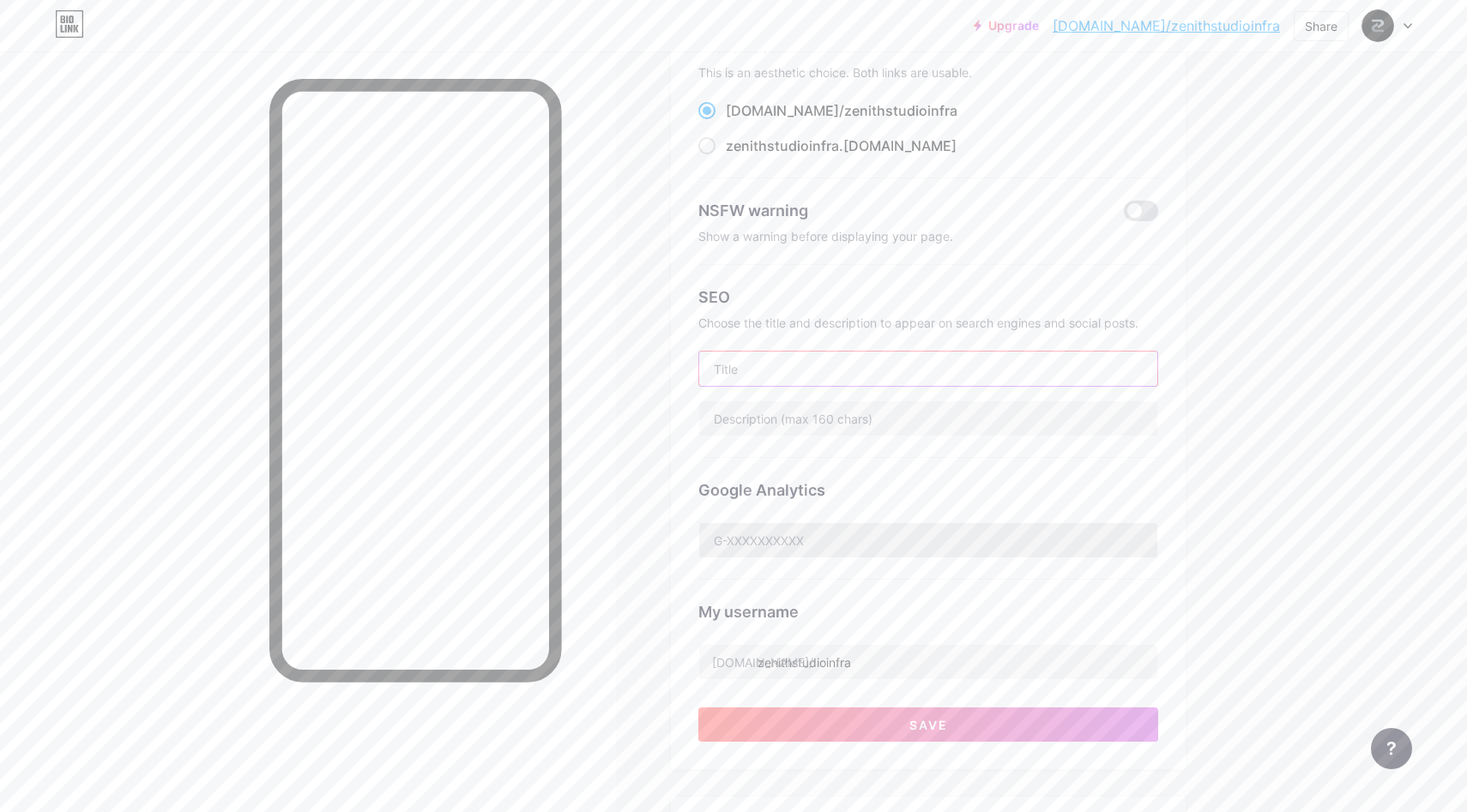
paste input "The Chain-Agnostic PQC Layer"
type input "The Chain-Agnostic PQC Layer"
click at [823, 413] on input "text" at bounding box center [928, 418] width 458 height 34
click at [720, 370] on input "The Chain-Agnostic PQC Layer" at bounding box center [928, 368] width 458 height 34
click at [714, 370] on input "The Chain-Agnostic PQC Layer" at bounding box center [928, 368] width 458 height 34
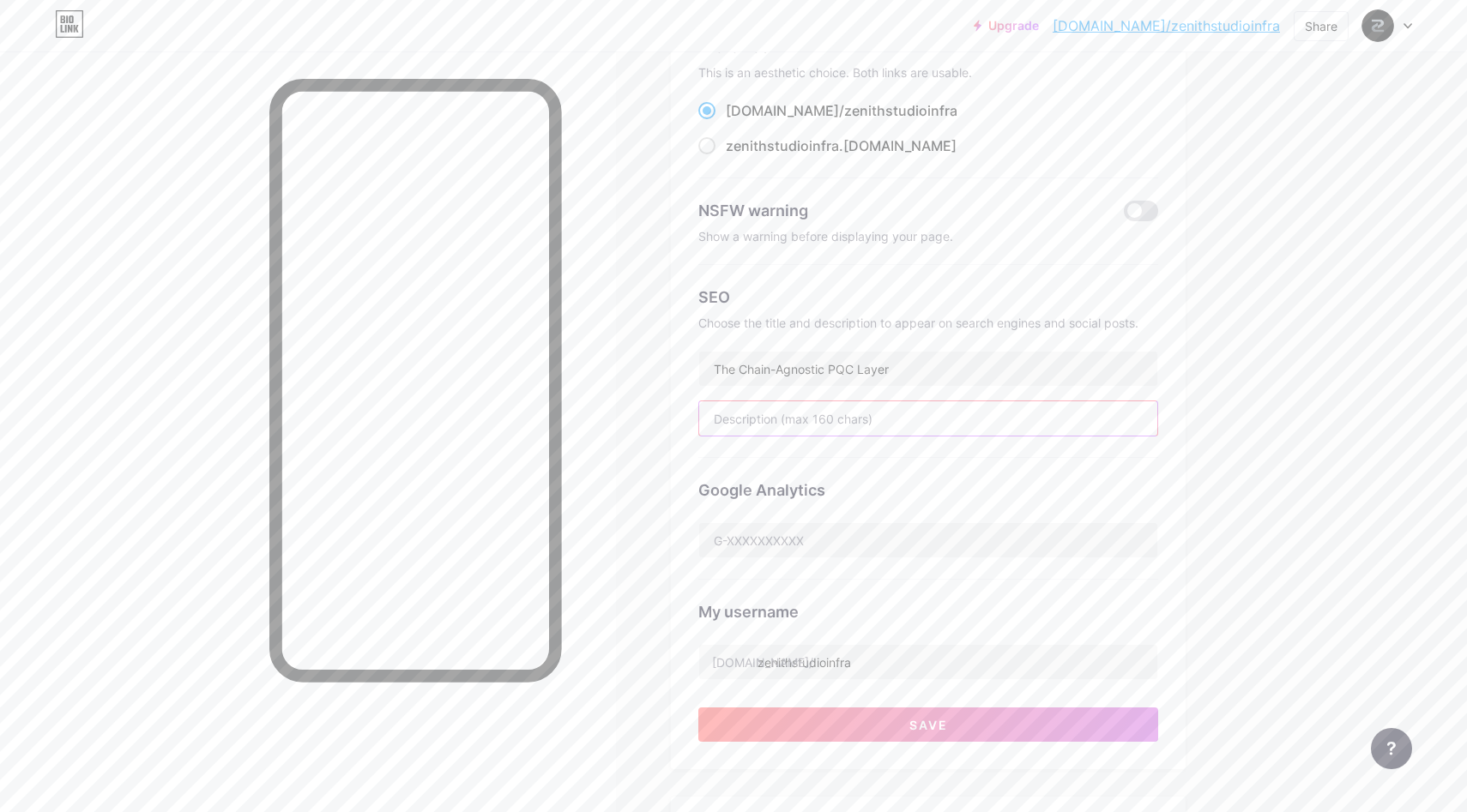
click at [840, 422] on input "text" at bounding box center [928, 418] width 458 height 34
paste input "Zenith PQC LAYER is a middleware layer providing post-quantum cryptography (PQC…"
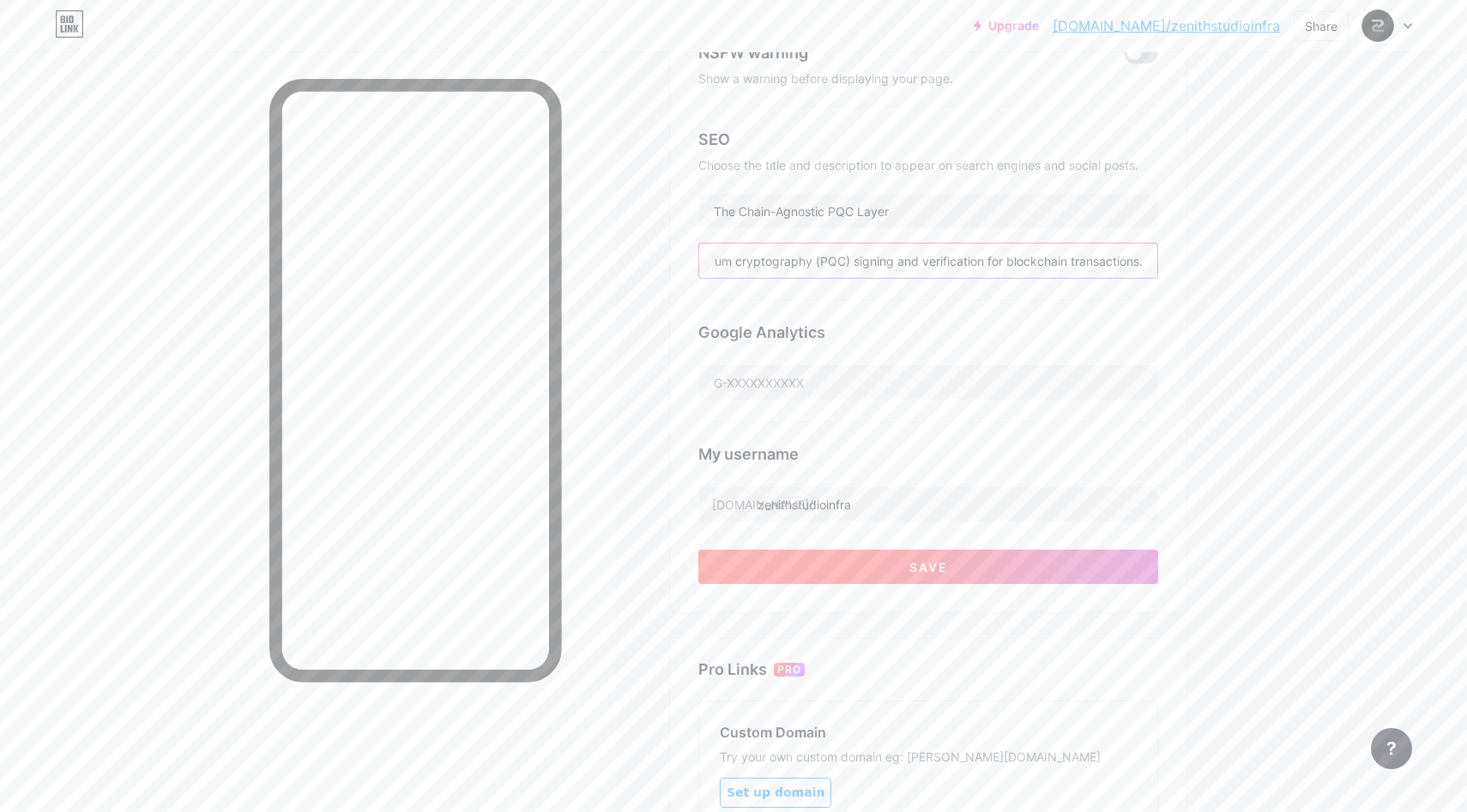
scroll to position [505, 0]
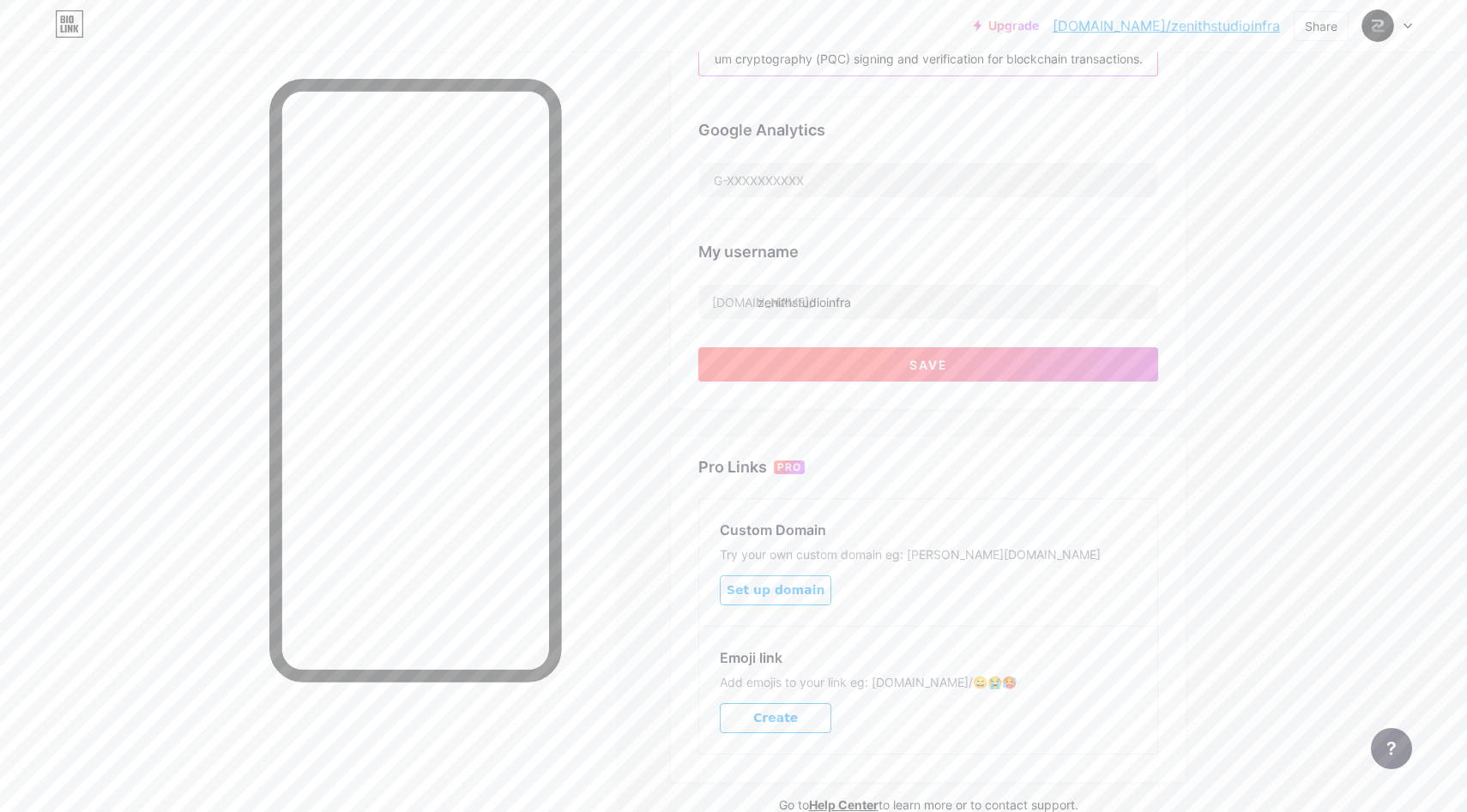
type input "Zenith PQC LAYER is a middleware layer providing post-quantum cryptography (PQC…"
click at [896, 357] on button "Save" at bounding box center [928, 364] width 460 height 34
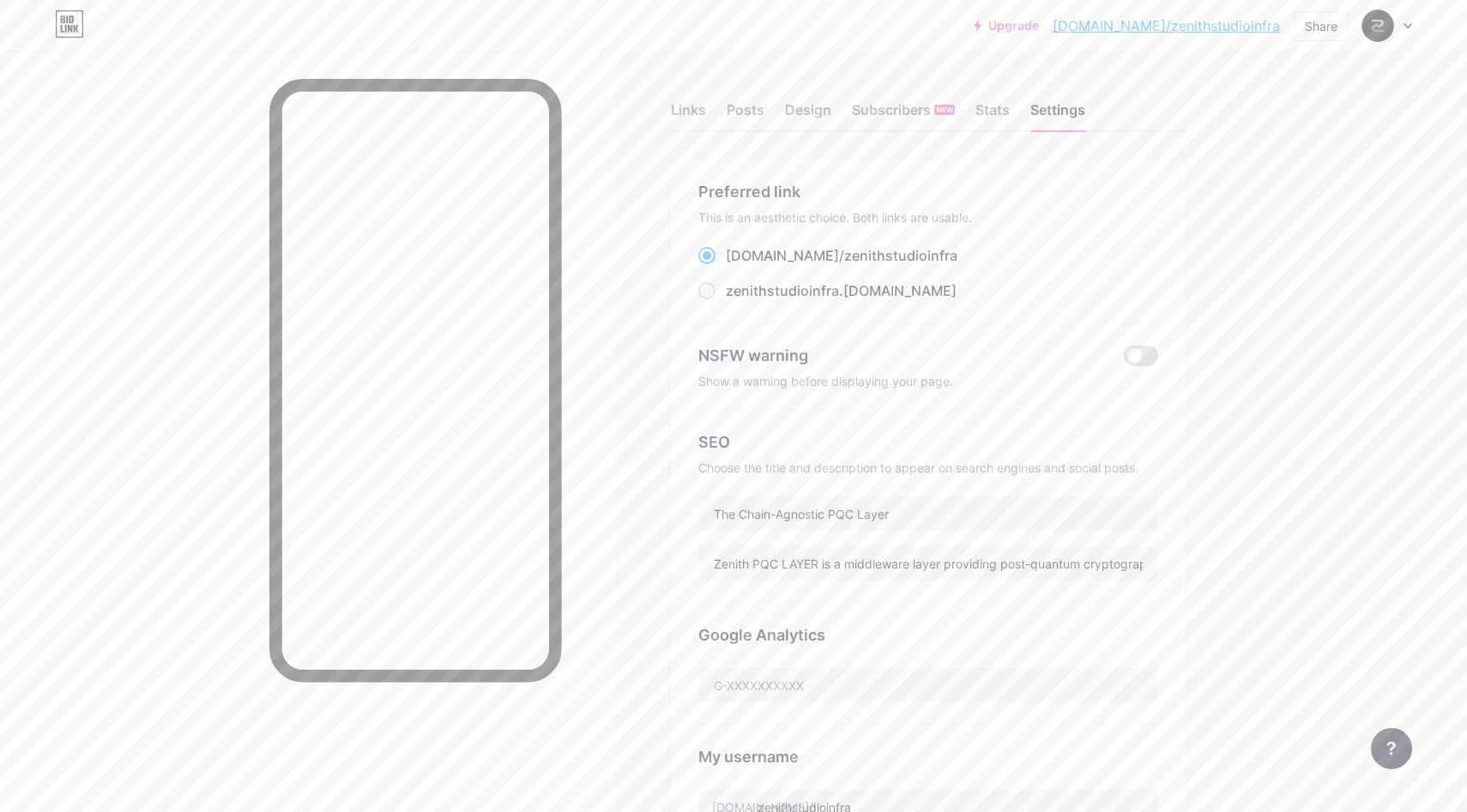
click at [1164, 26] on link "[DOMAIN_NAME]/zenithstudioinfra" at bounding box center [1166, 25] width 228 height 20
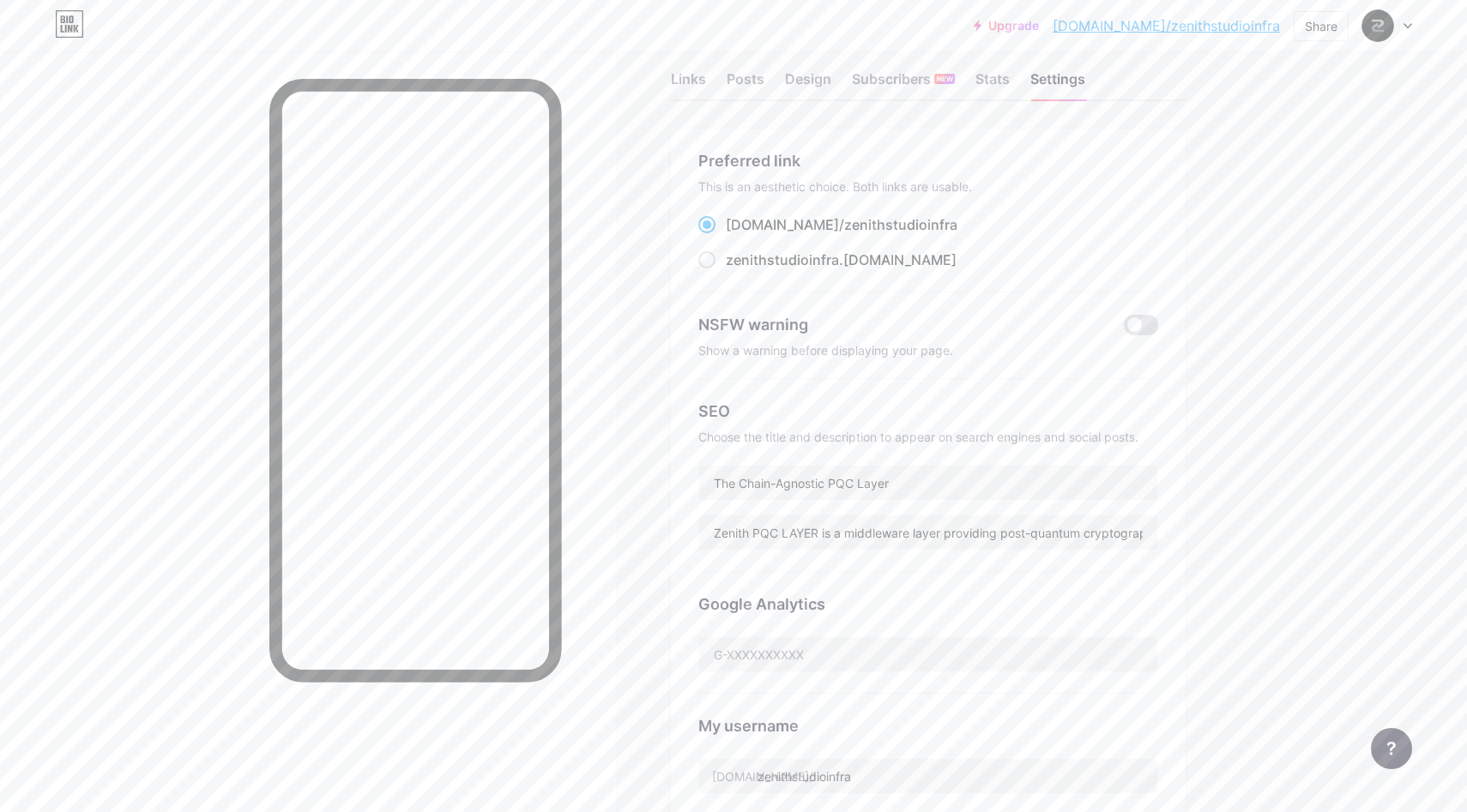
scroll to position [32, 0]
click at [812, 473] on input "The Chain-Agnostic PQC Layer" at bounding box center [928, 482] width 458 height 34
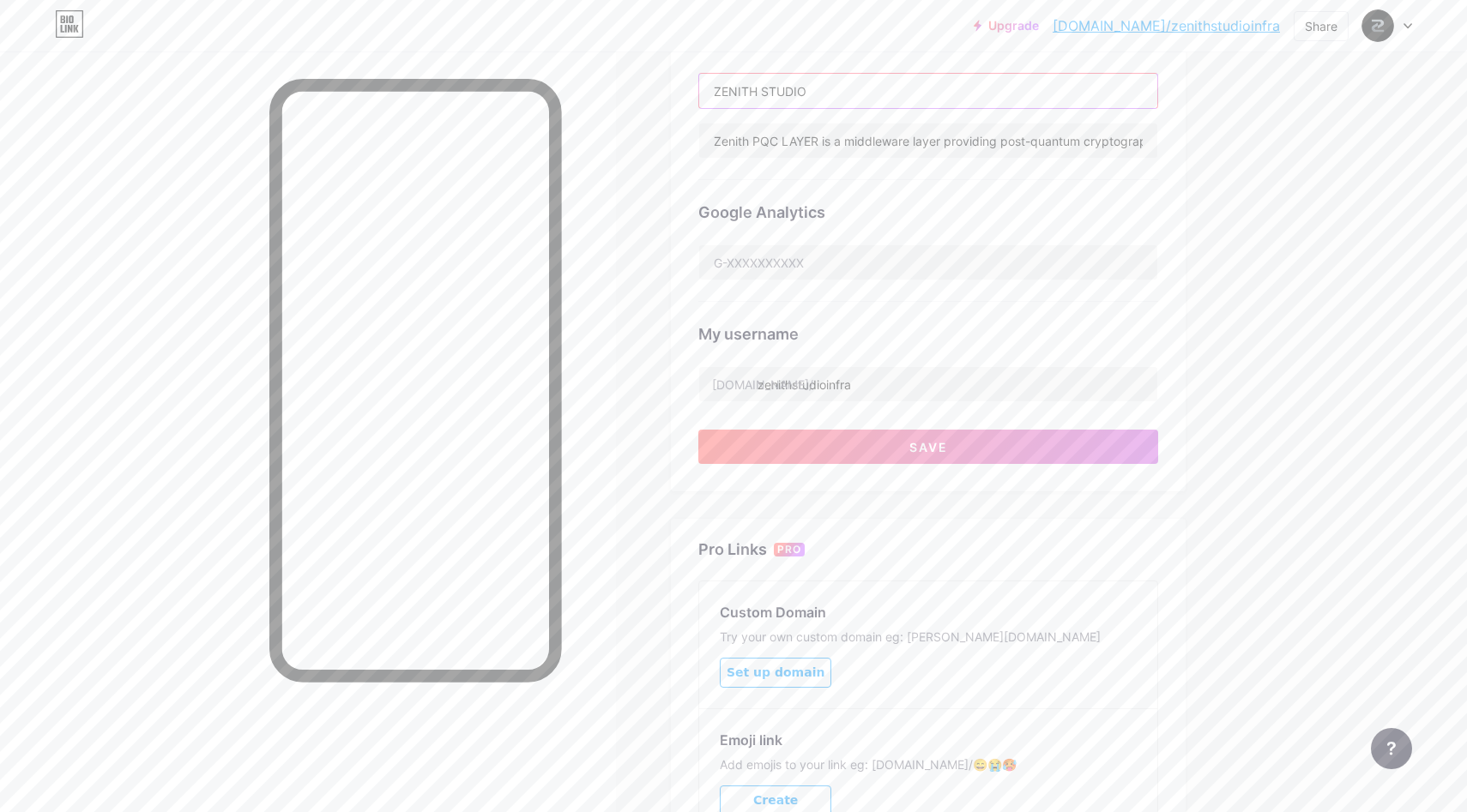
scroll to position [592, 0]
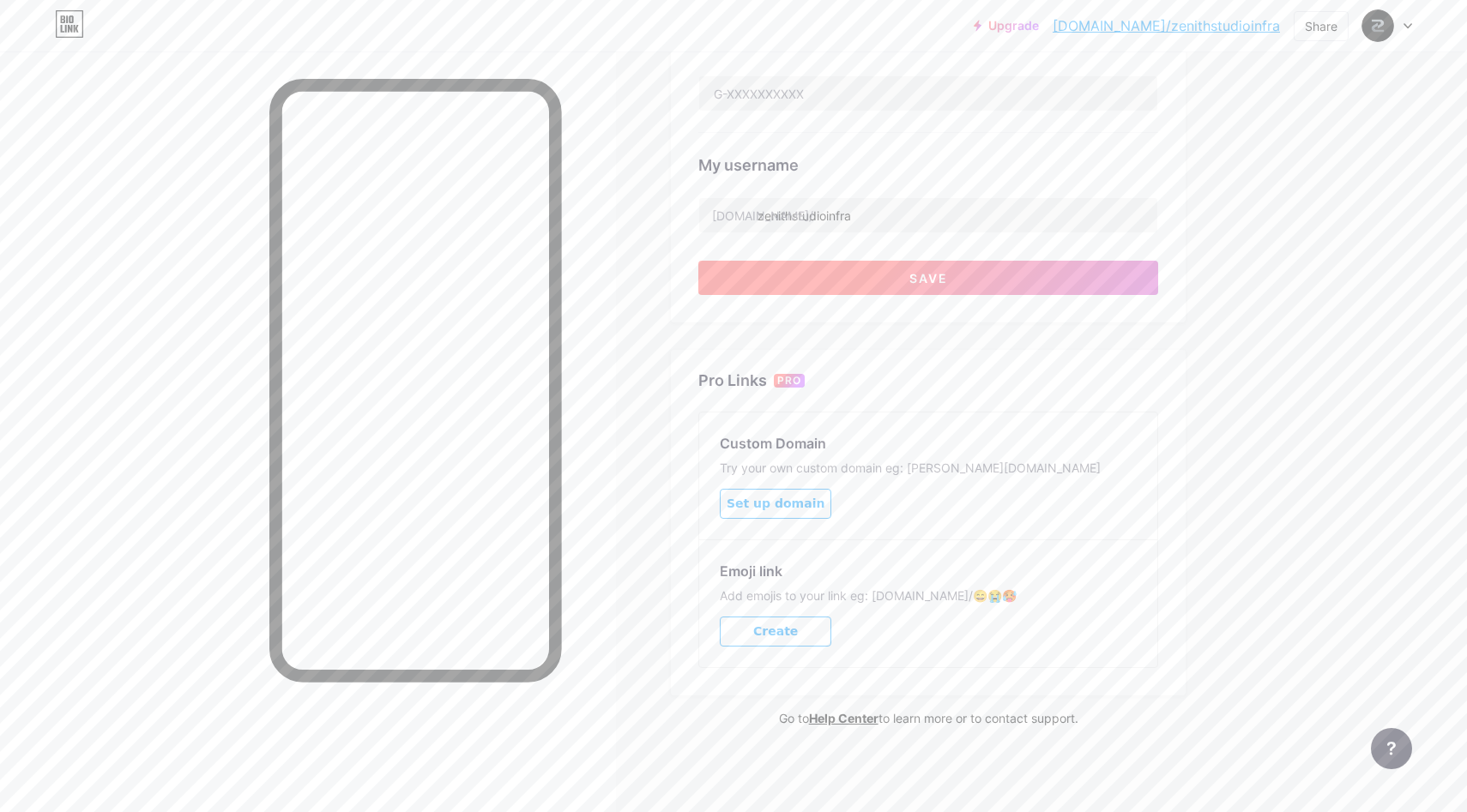
type input "ZENITH STUDIO"
click at [956, 274] on button "Save" at bounding box center [928, 277] width 460 height 34
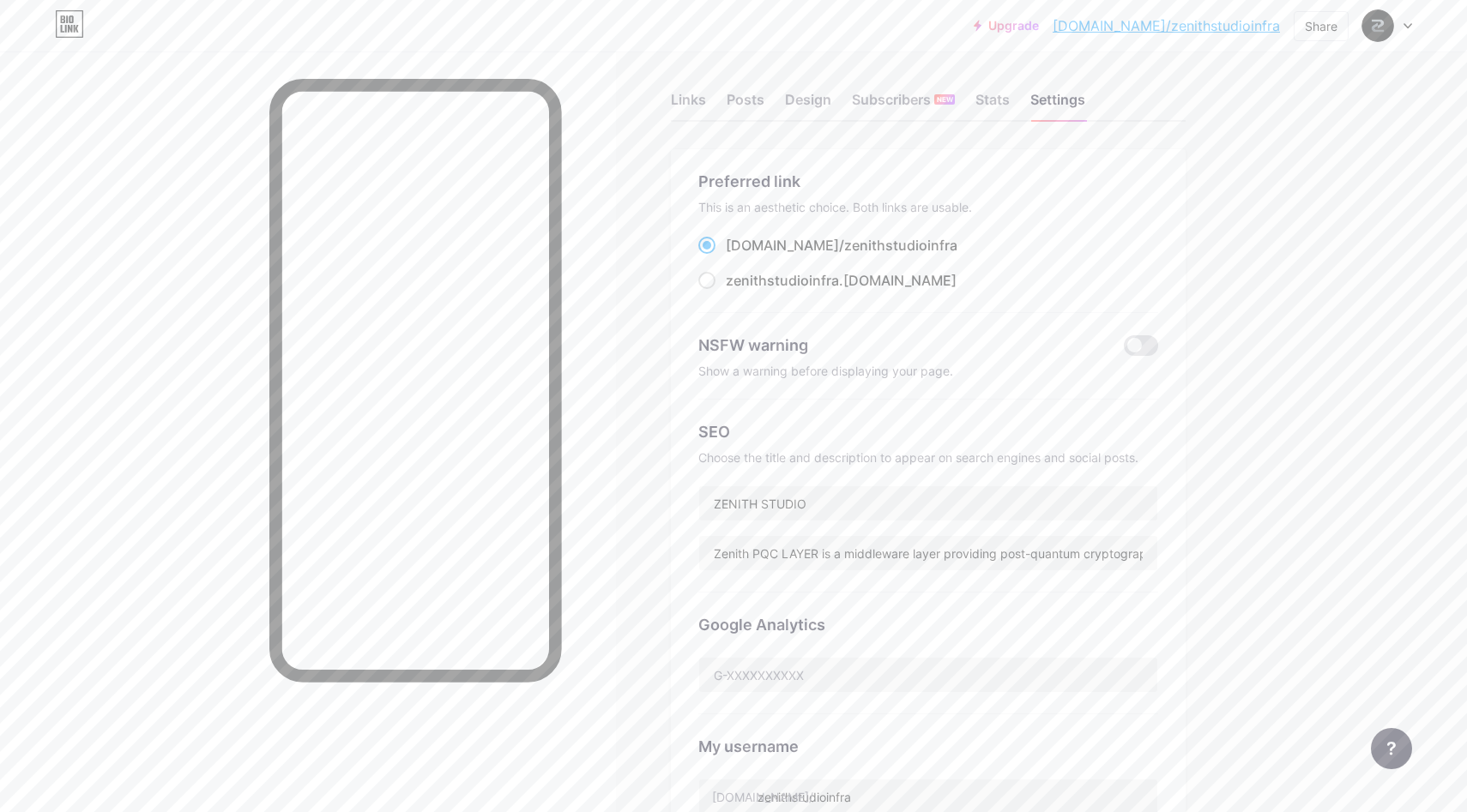
scroll to position [0, 0]
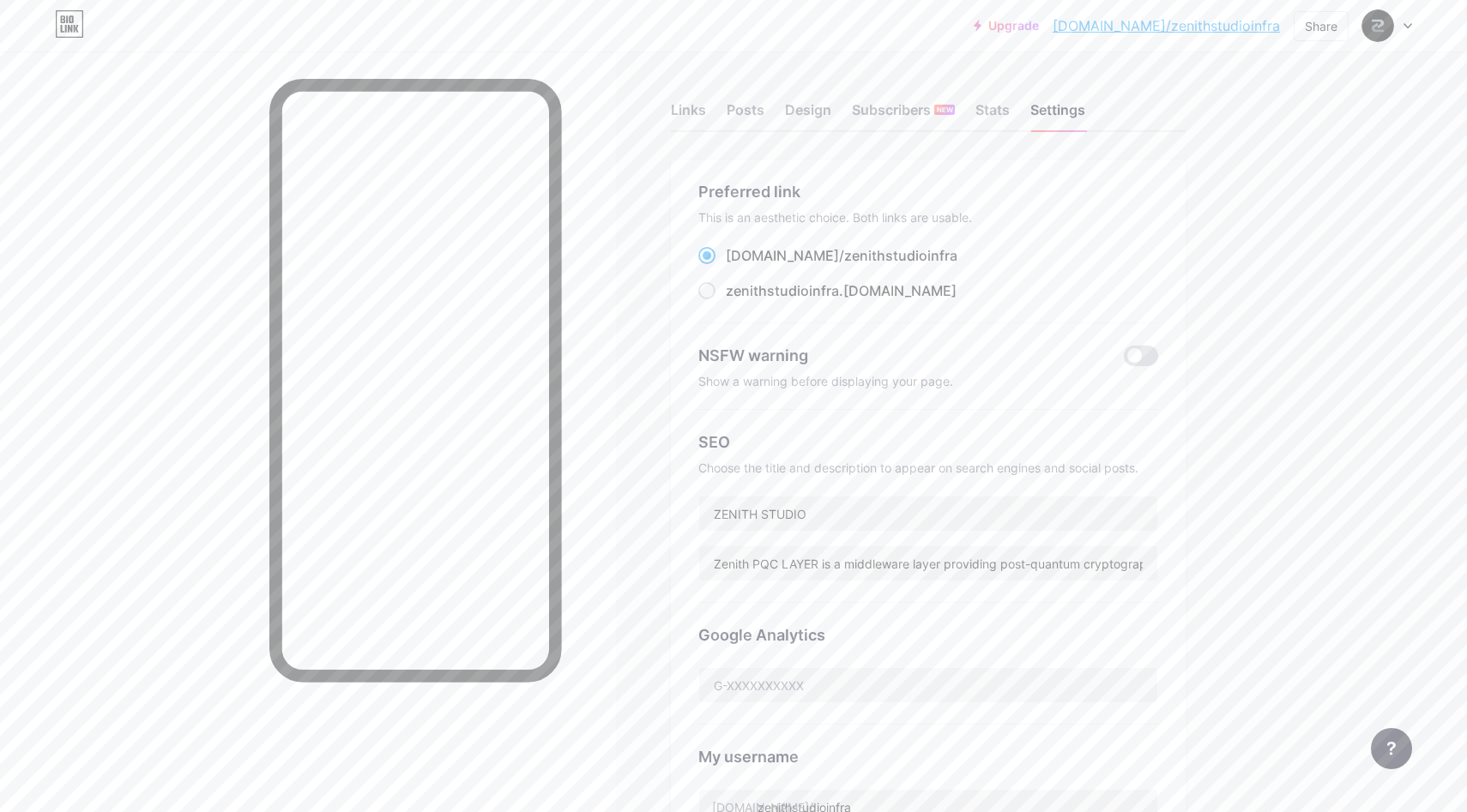
click at [1171, 25] on link "[DOMAIN_NAME]/zenithstudioinfra" at bounding box center [1166, 25] width 228 height 20
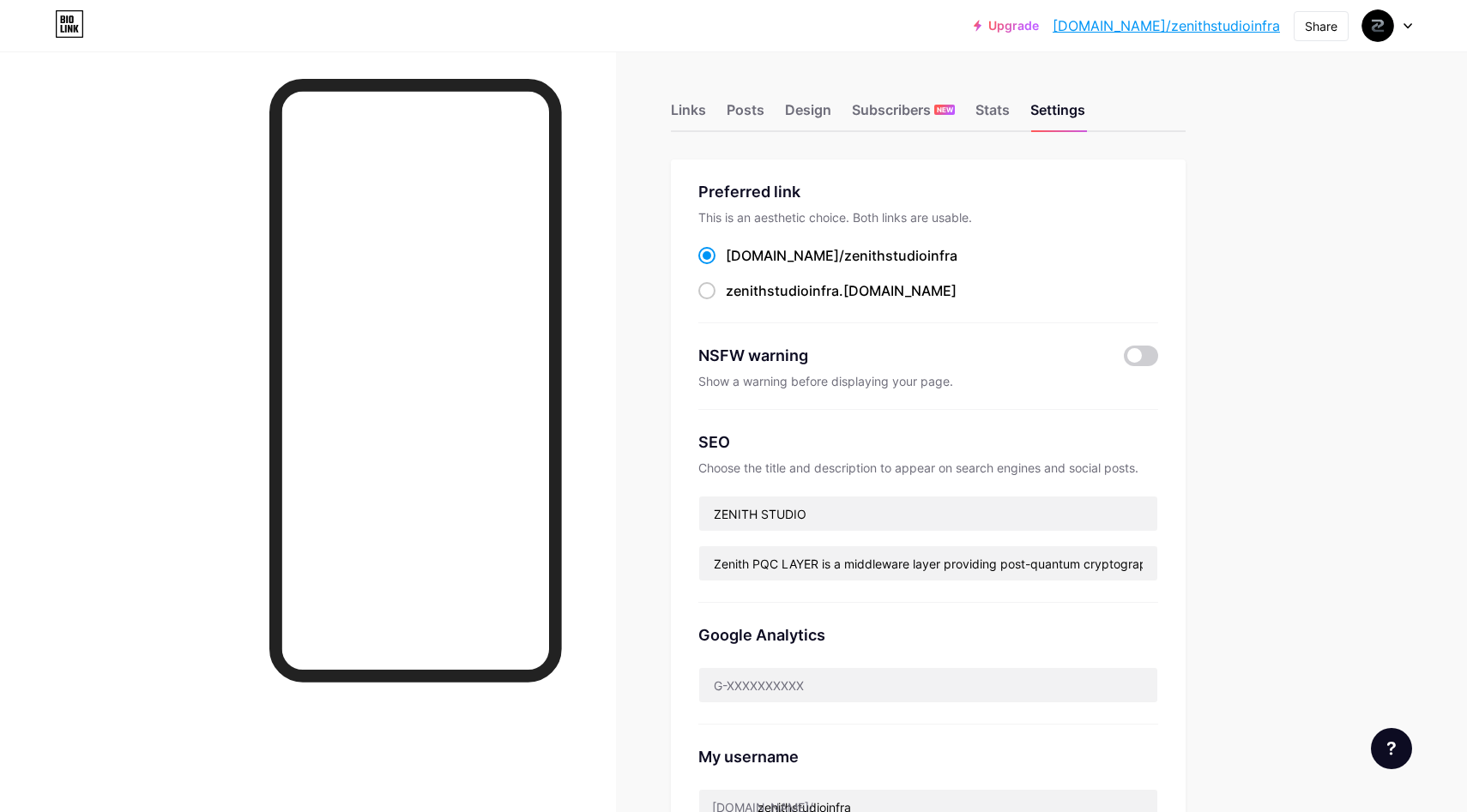
click at [1141, 24] on link "[DOMAIN_NAME]/zenithstudioinfra" at bounding box center [1166, 25] width 228 height 20
click at [722, 289] on label "zenithstudioinfra .[DOMAIN_NAME]" at bounding box center [827, 291] width 258 height 20
click at [726, 301] on input "zenithstudioinfra .[DOMAIN_NAME]" at bounding box center [732, 307] width 12 height 12
radio input "true"
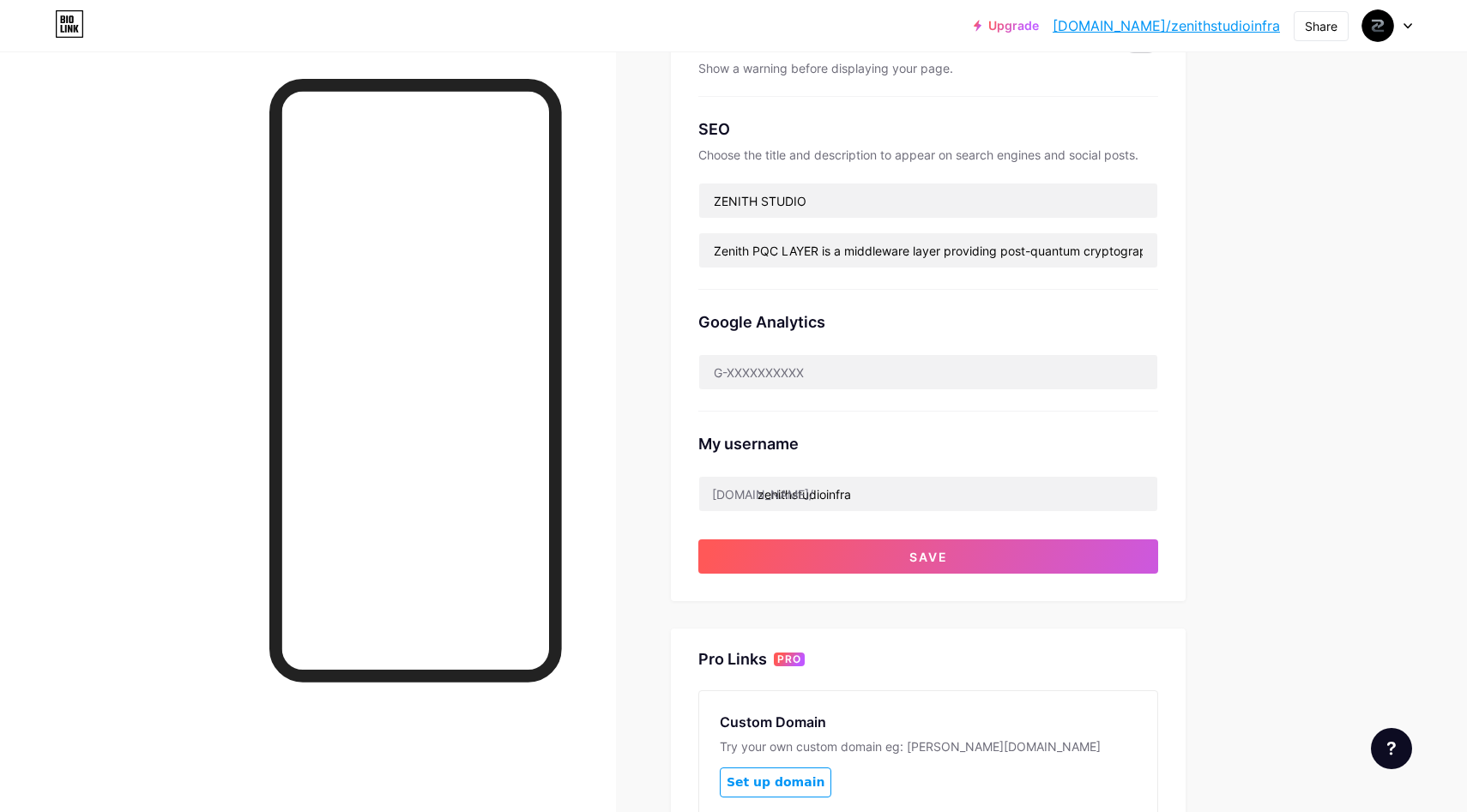
scroll to position [347, 0]
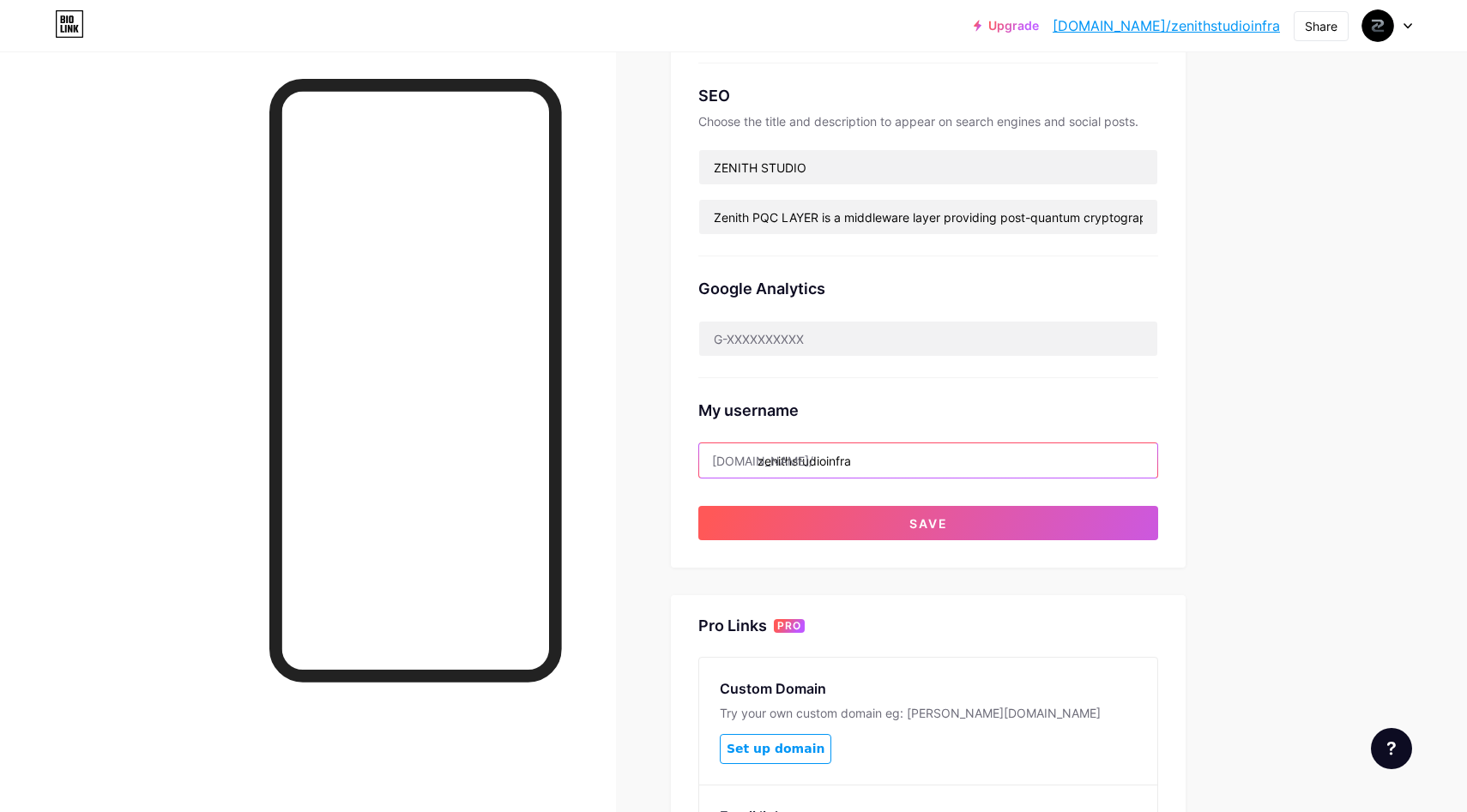
click at [869, 458] on input "zenithstudioinfra" at bounding box center [928, 460] width 458 height 34
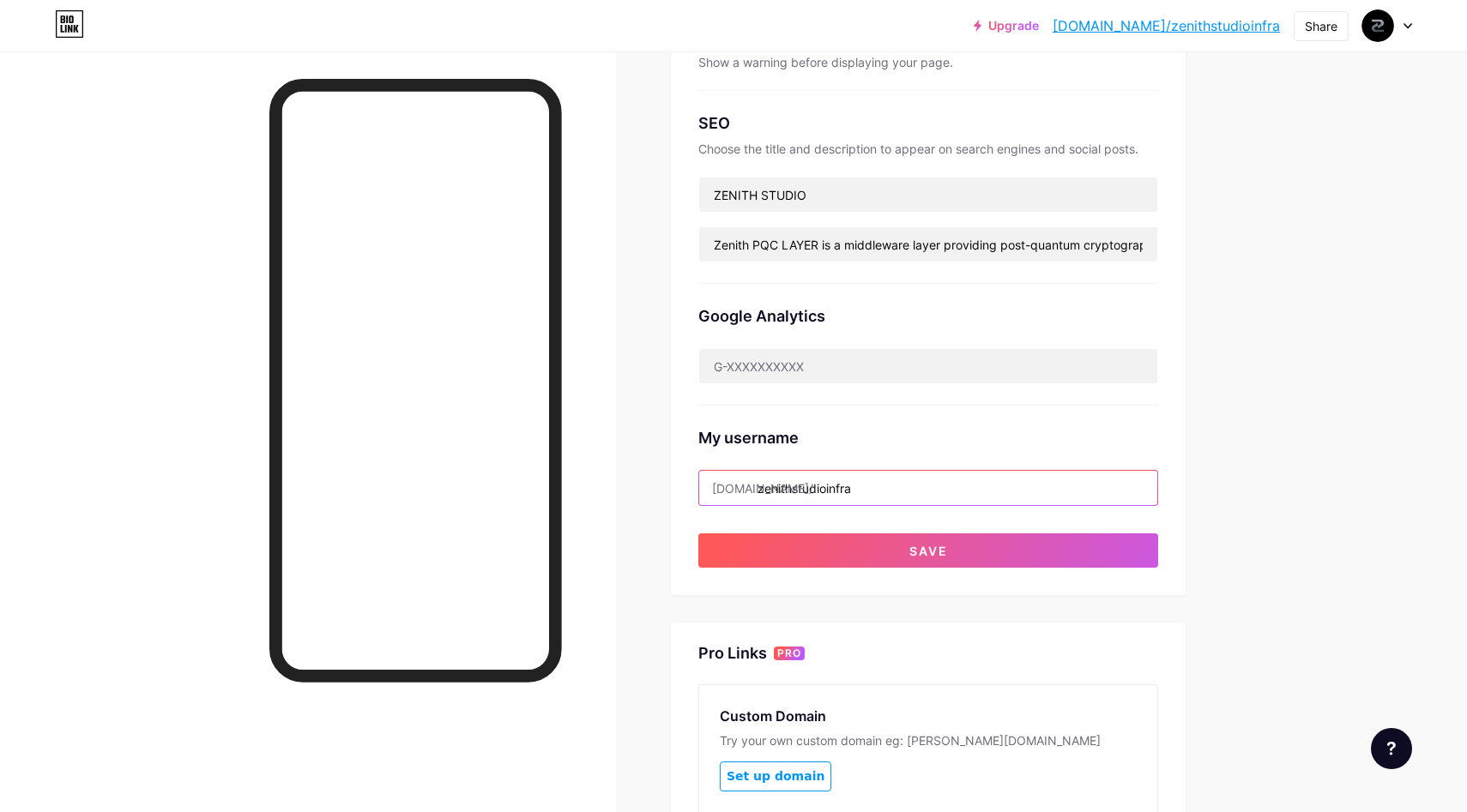
click at [815, 490] on input "zenithstudioinfra" at bounding box center [928, 487] width 458 height 34
click at [827, 488] on input "zenithstudioinfra" at bounding box center [928, 487] width 458 height 34
type input "zenithstudio_infra"
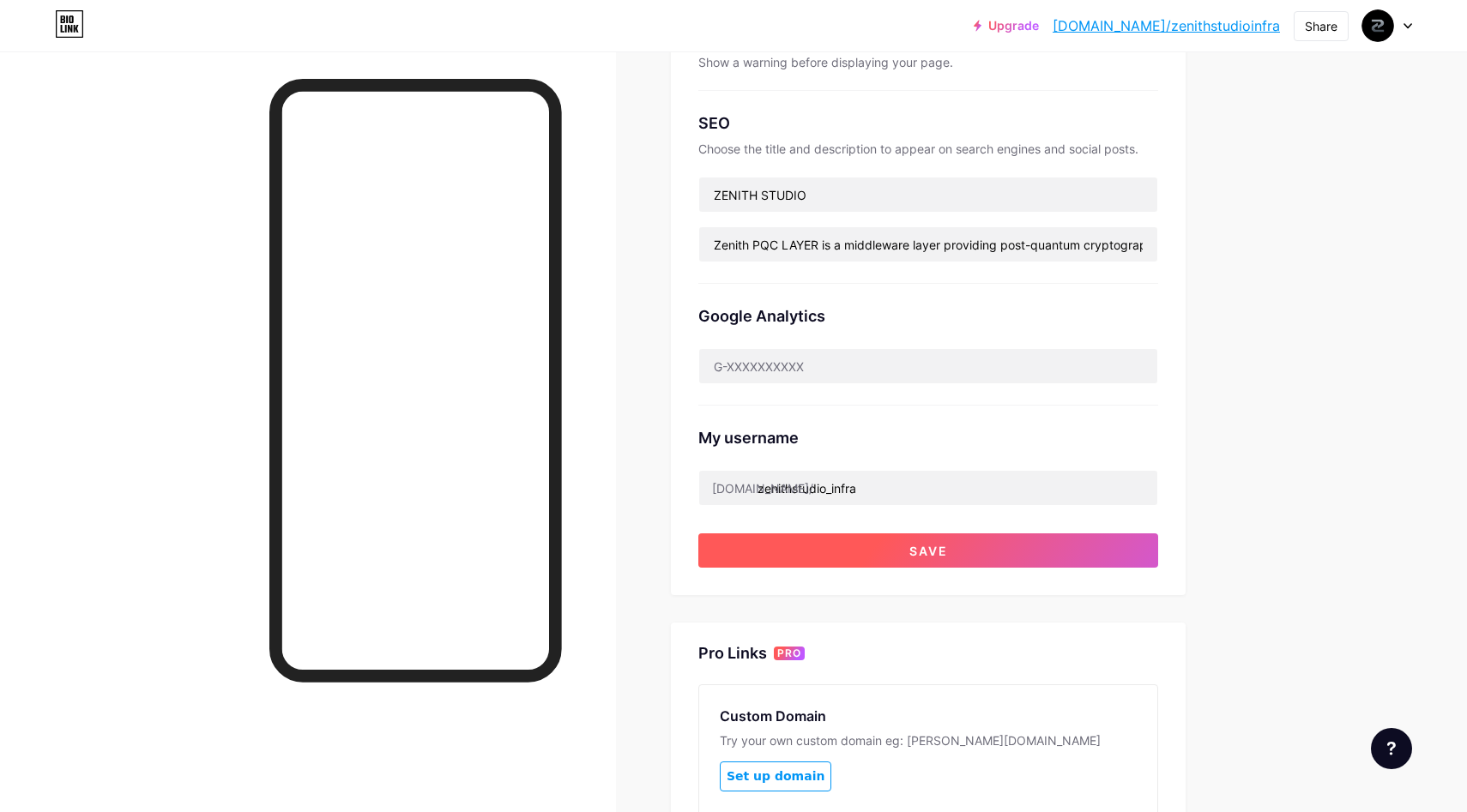
click at [921, 552] on span "Save" at bounding box center [928, 550] width 39 height 15
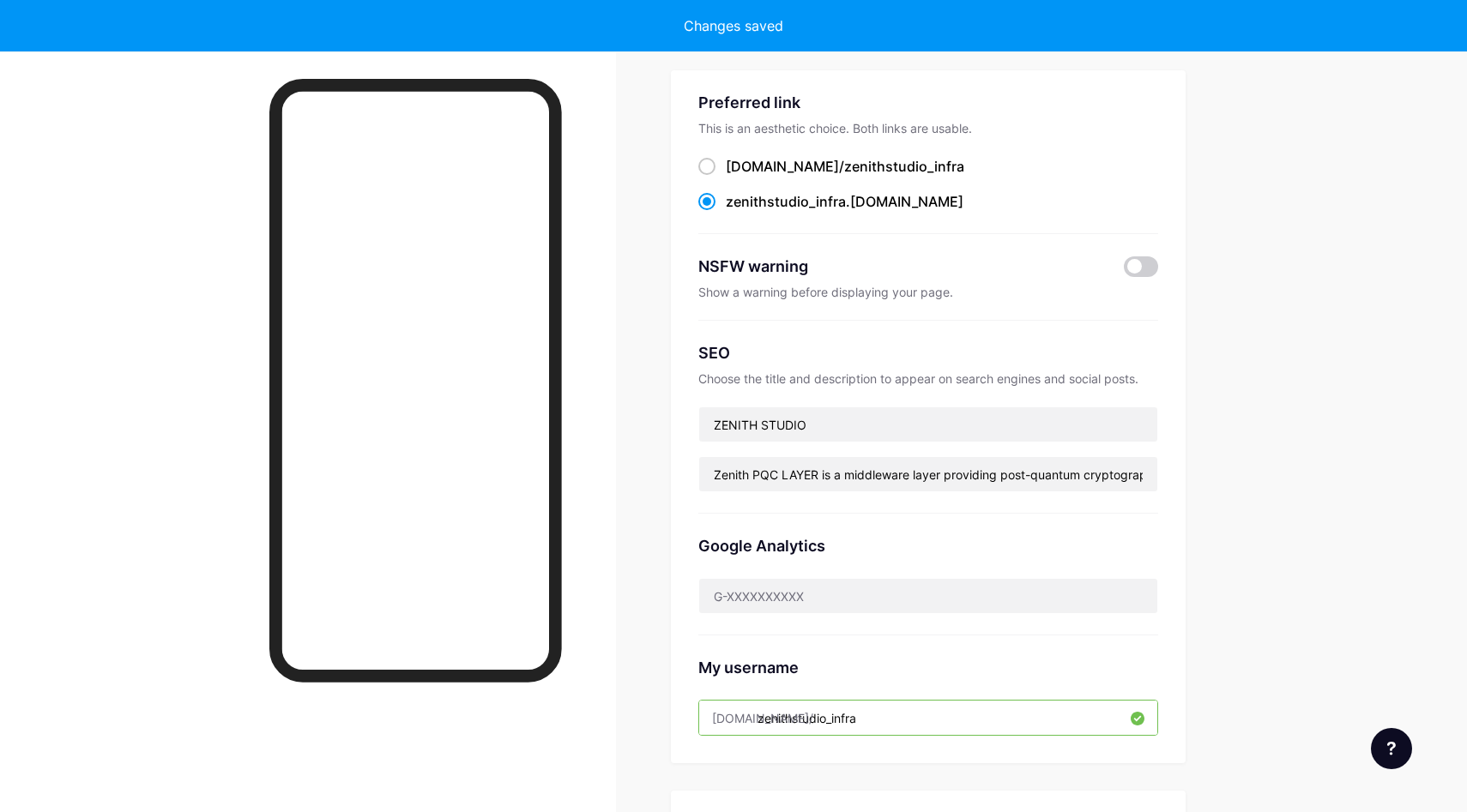
scroll to position [0, 0]
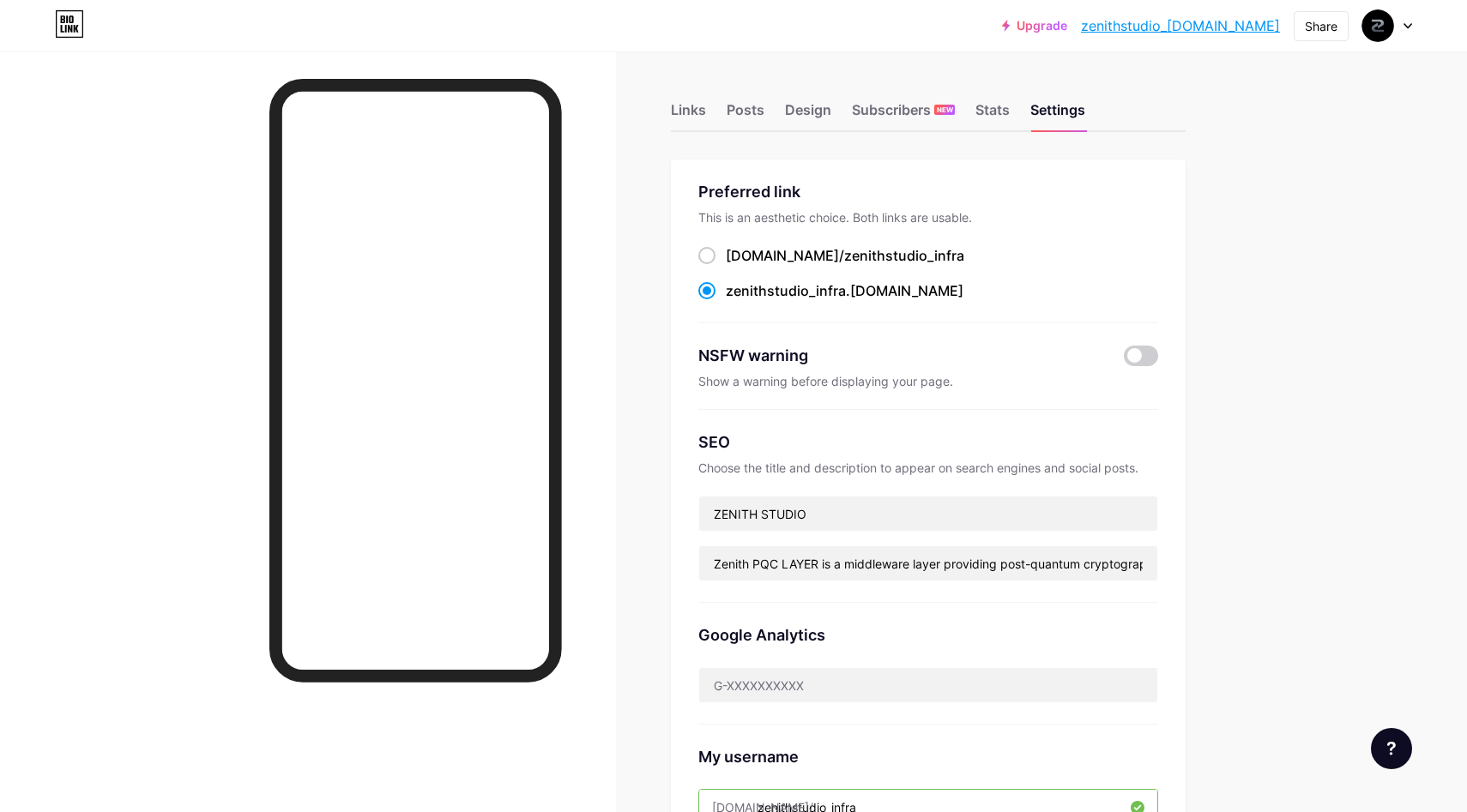
click at [1141, 25] on link "zenithstudio_[DOMAIN_NAME]" at bounding box center [1180, 25] width 199 height 20
click at [1186, 29] on link "zenithstudio_[DOMAIN_NAME]" at bounding box center [1180, 25] width 199 height 20
